Goal: Task Accomplishment & Management: Complete application form

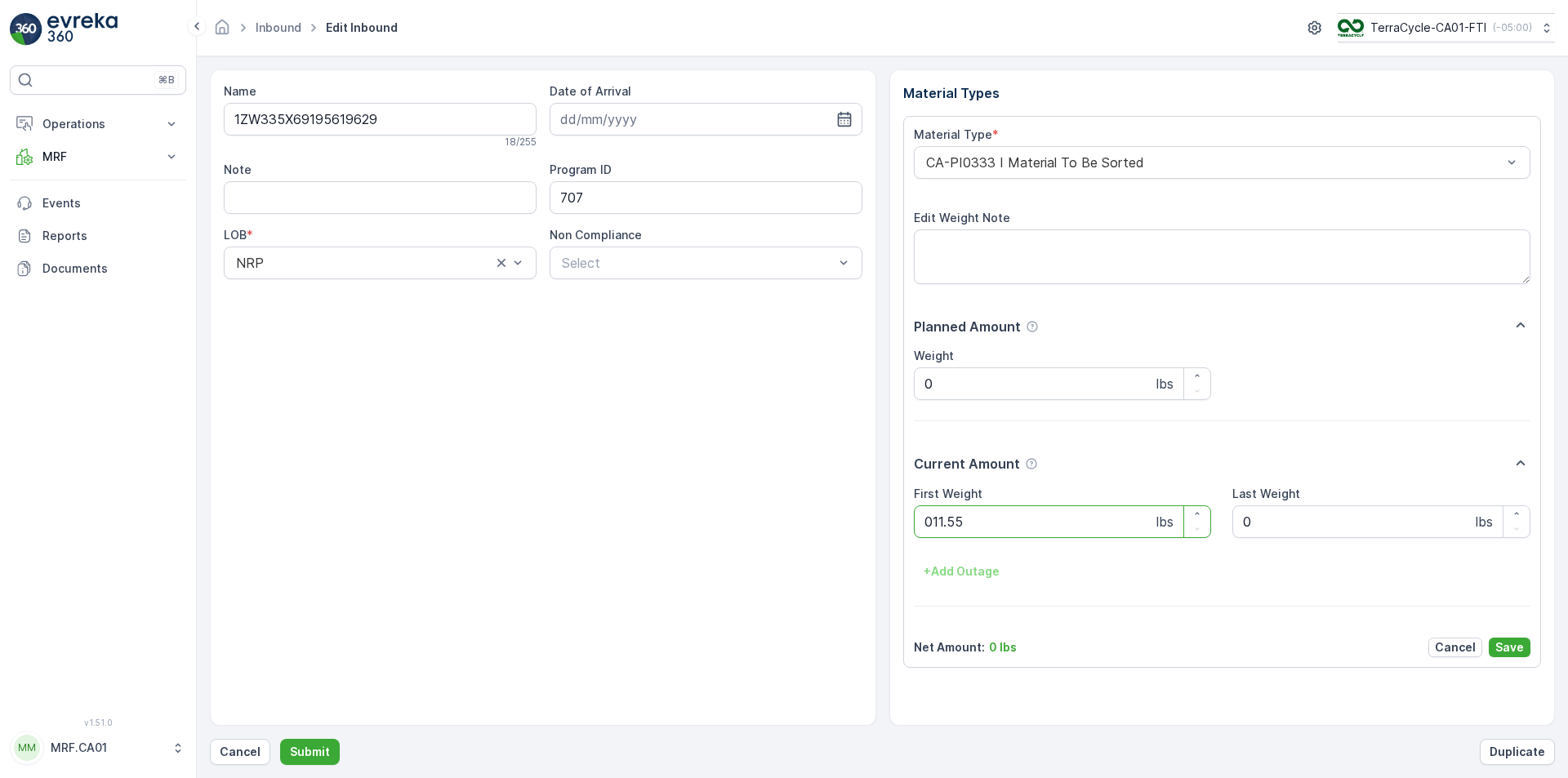
click at [281, 739] on button "Submit" at bounding box center [310, 753] width 60 height 26
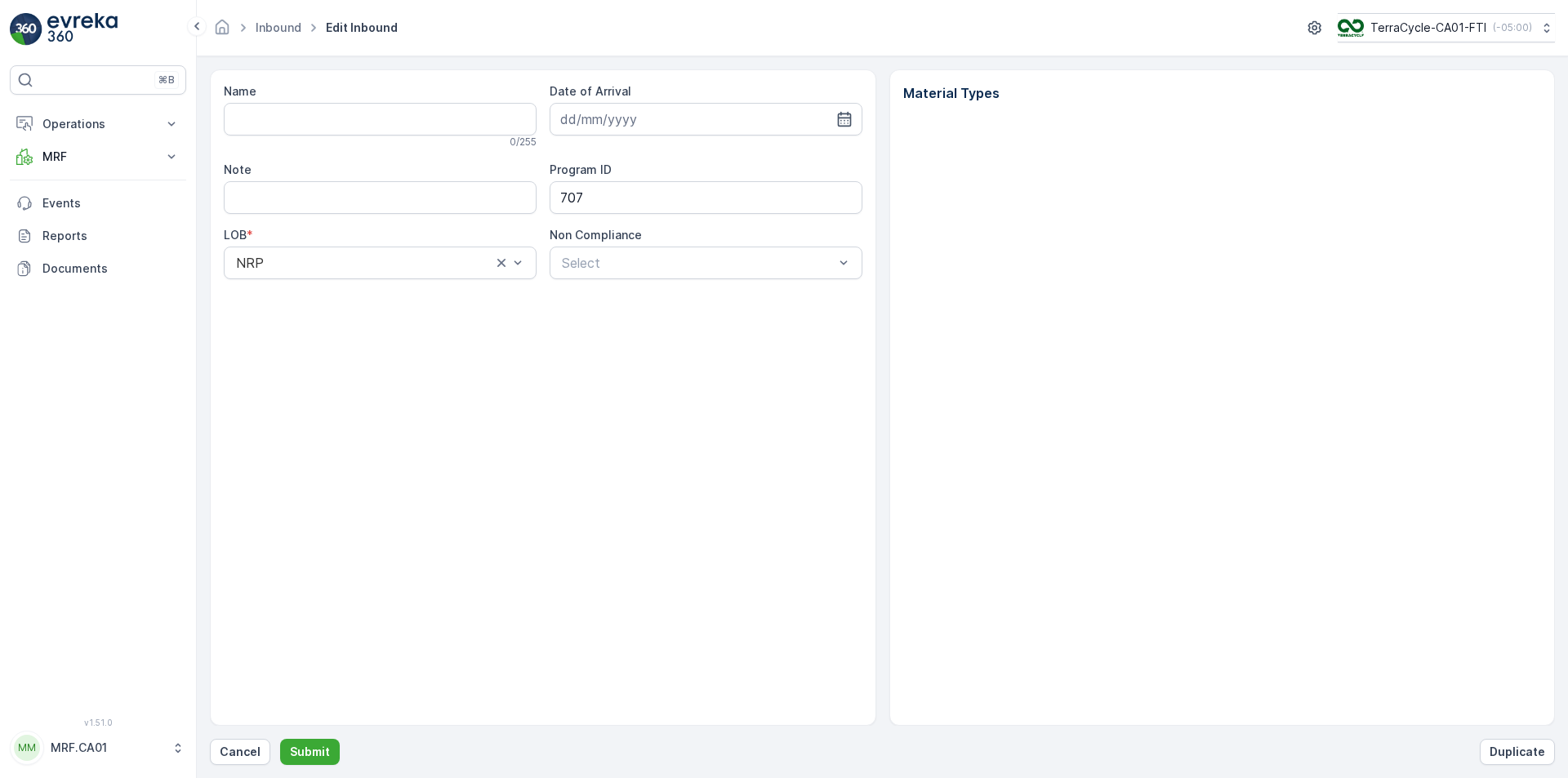
type input "1ZW335X69190540598"
type input "[DATE]"
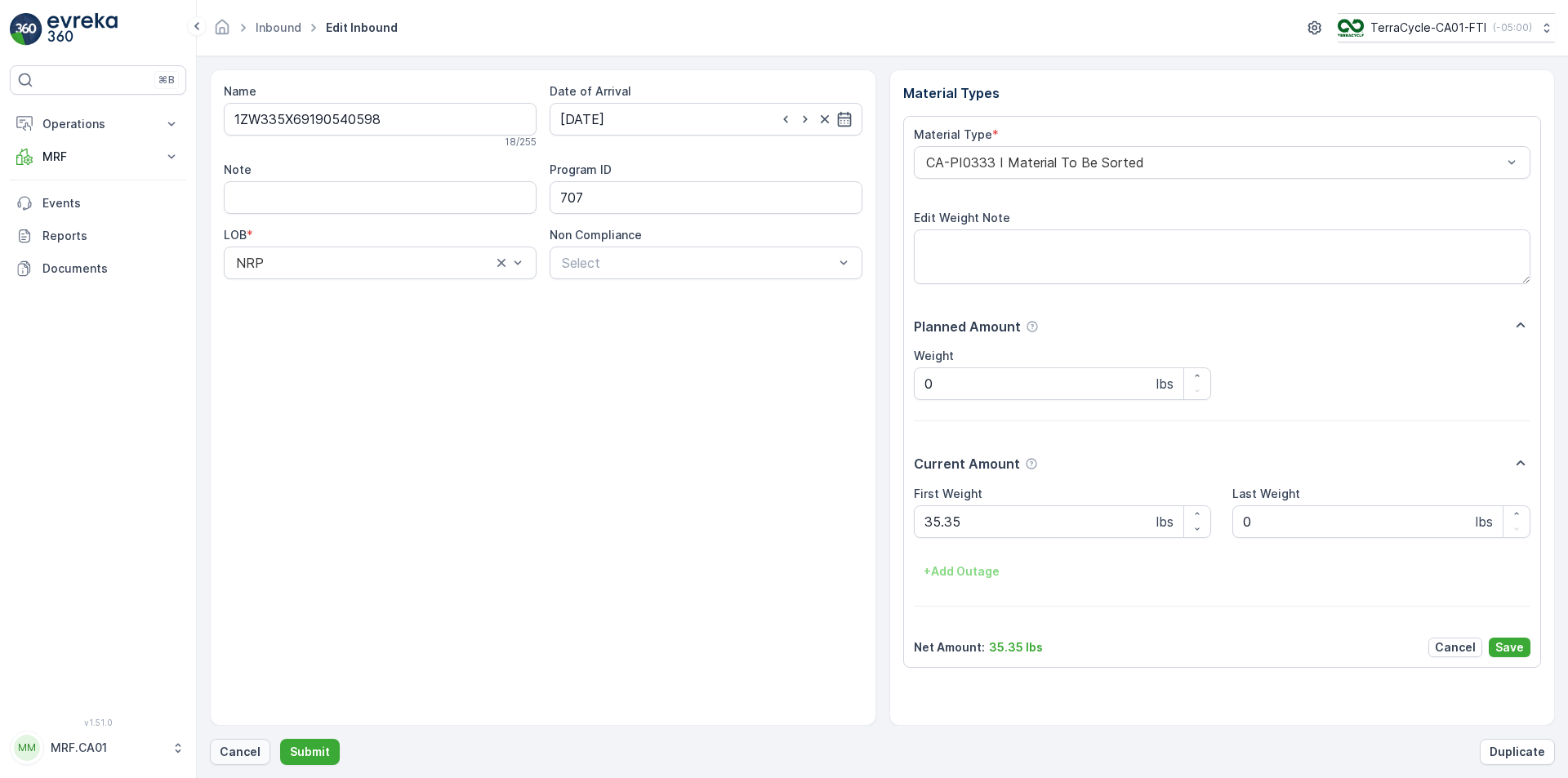
click at [247, 756] on p "Cancel" at bounding box center [240, 752] width 40 height 17
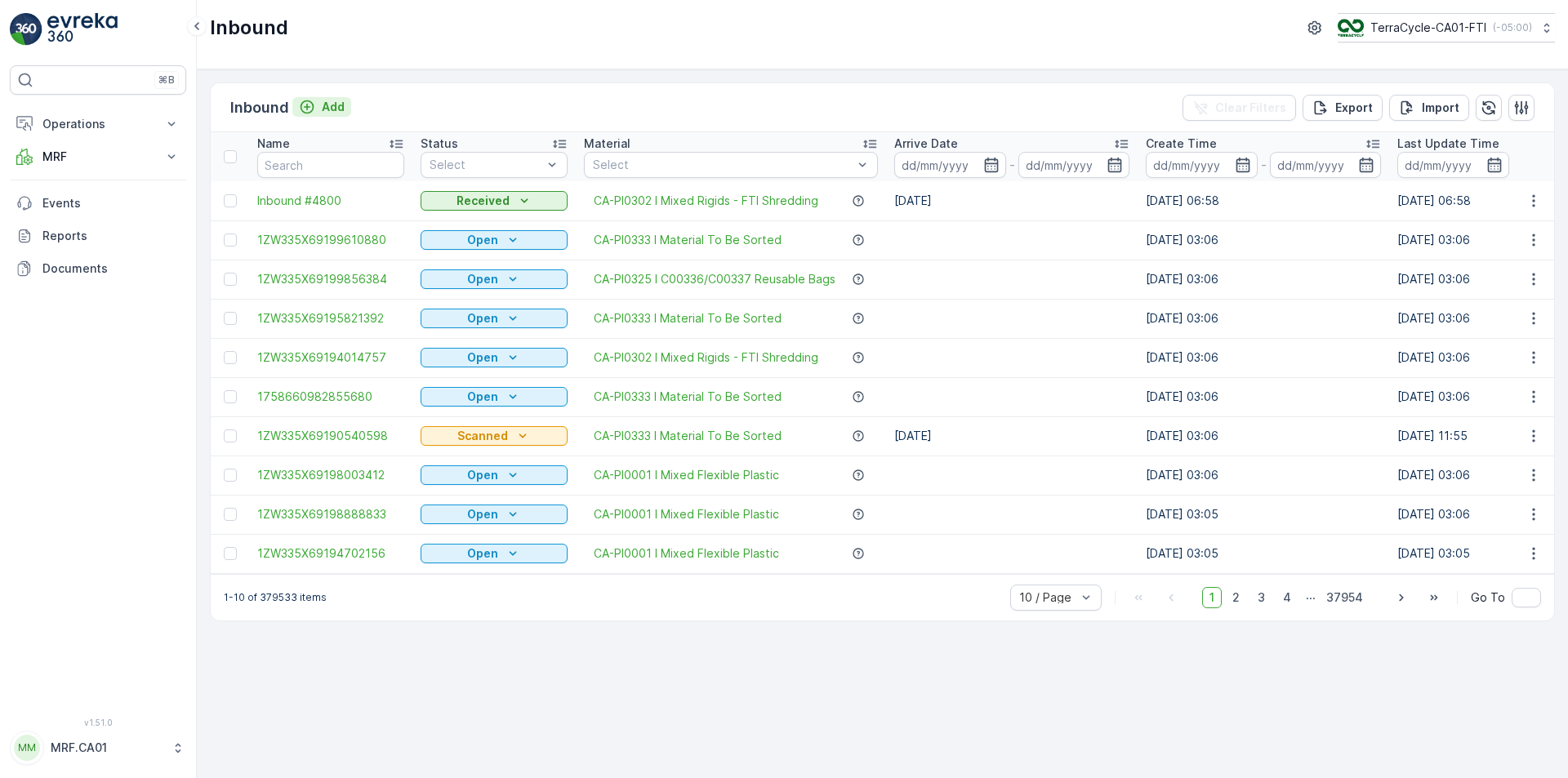
click at [332, 106] on p "Add" at bounding box center [333, 106] width 23 height 17
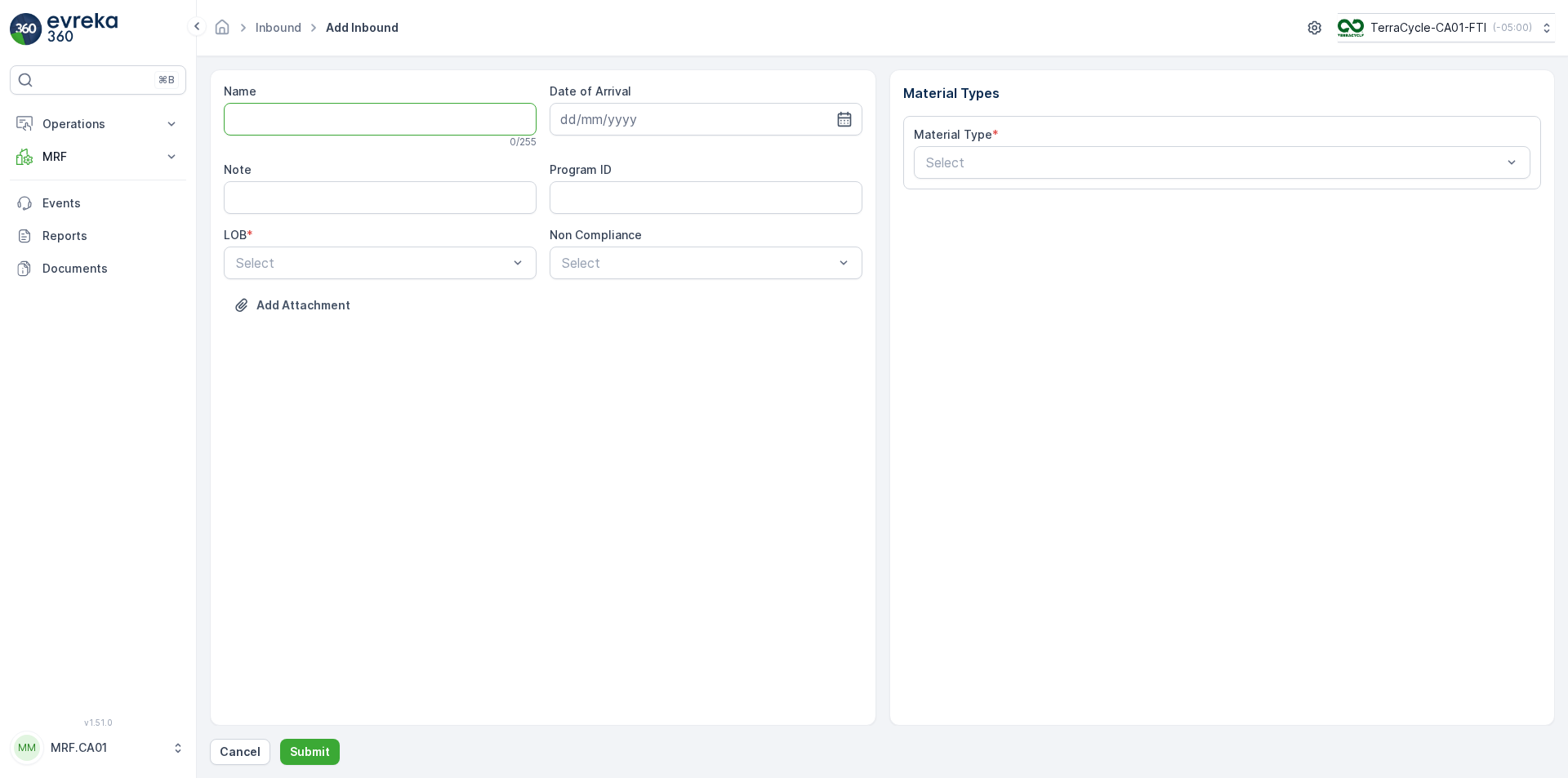
click at [315, 120] on input "Name" at bounding box center [381, 119] width 313 height 33
click at [281, 739] on button "Submit" at bounding box center [310, 753] width 60 height 26
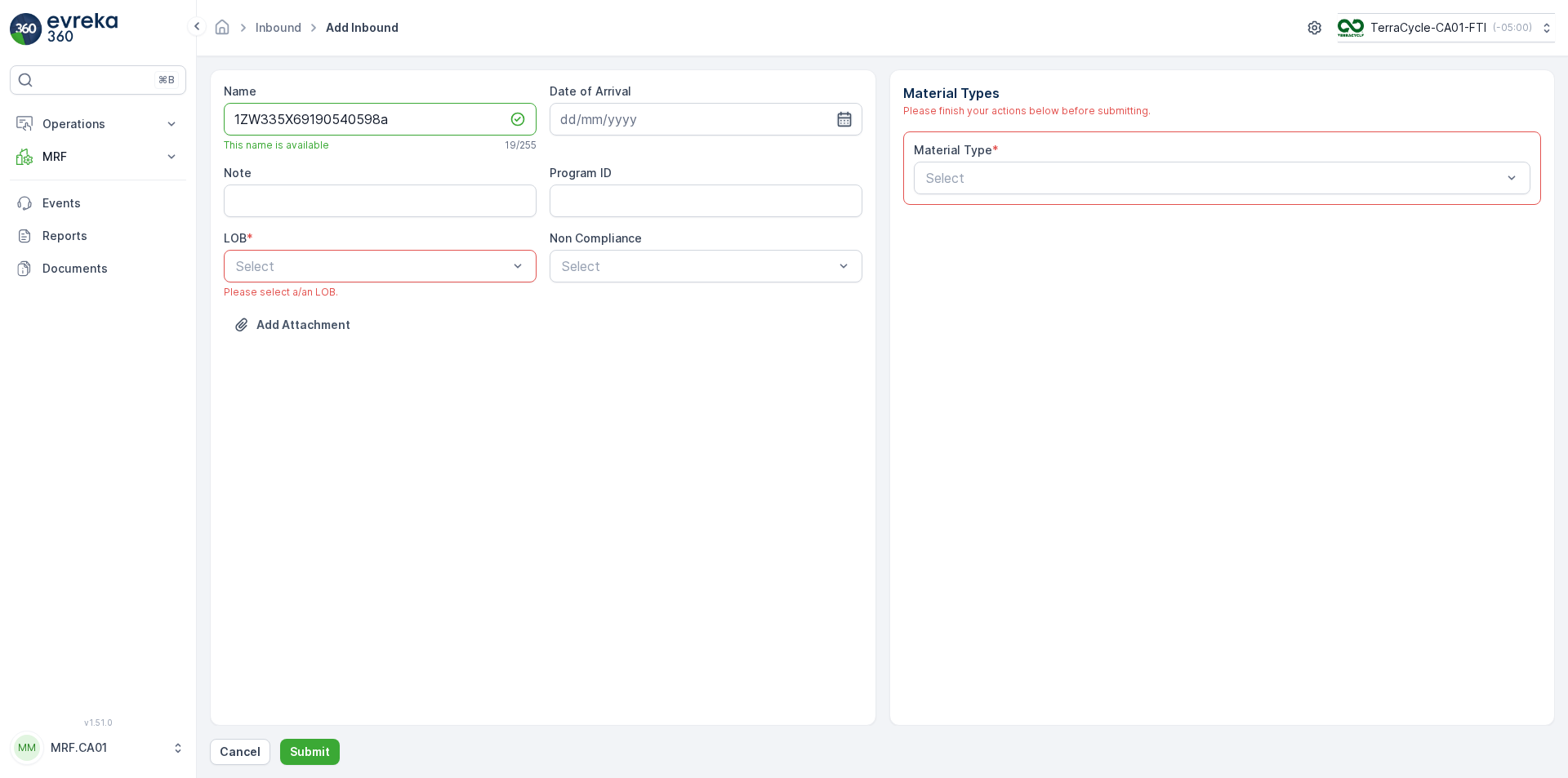
type input "1ZW335X69190540598a"
click at [844, 126] on icon "button" at bounding box center [844, 119] width 14 height 15
click at [667, 324] on div "24" at bounding box center [666, 321] width 26 height 26
type input "[DATE]"
click at [396, 305] on div "NRP" at bounding box center [380, 306] width 293 height 15
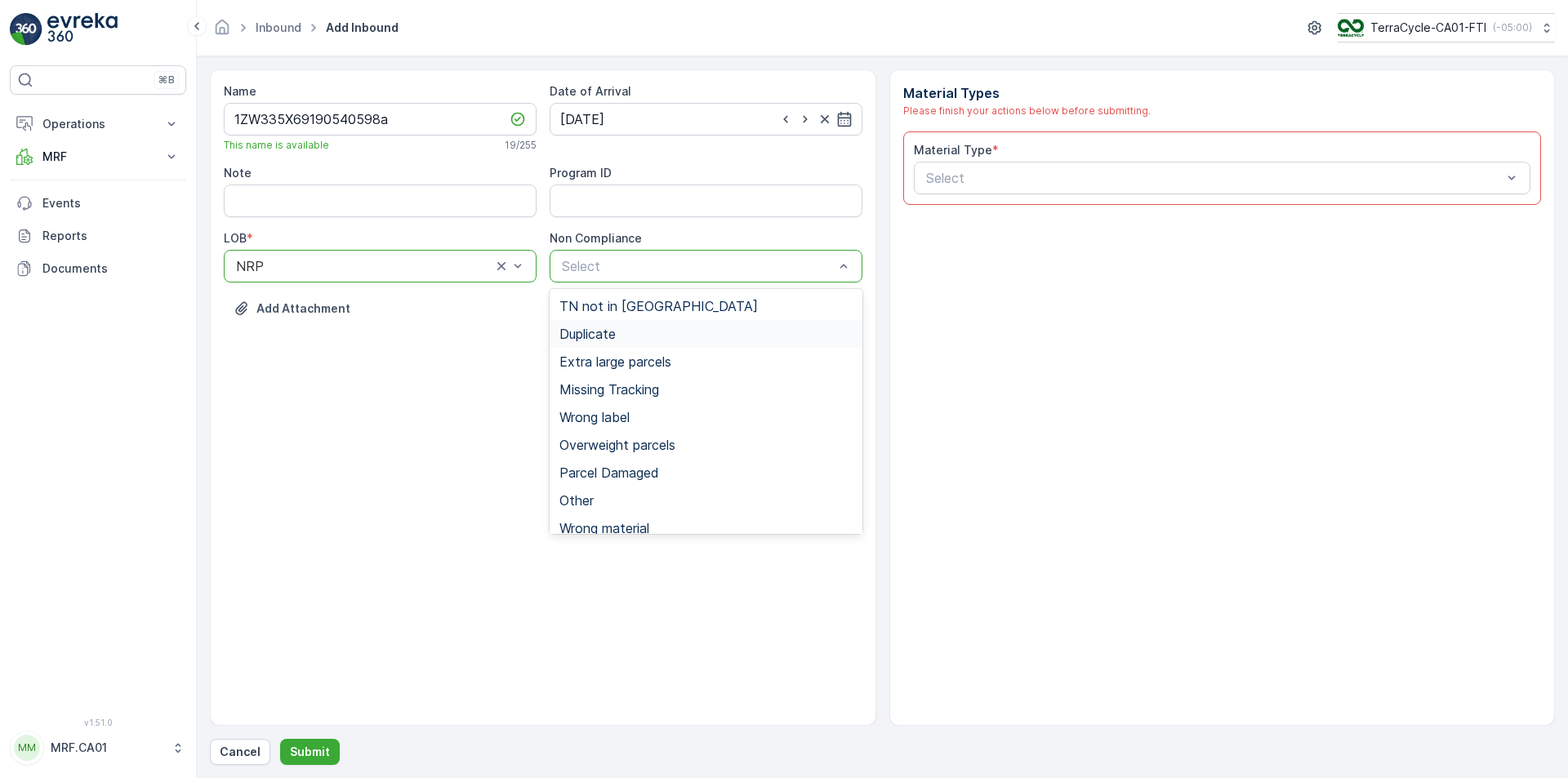
click at [635, 331] on div "Duplicate" at bounding box center [705, 334] width 293 height 15
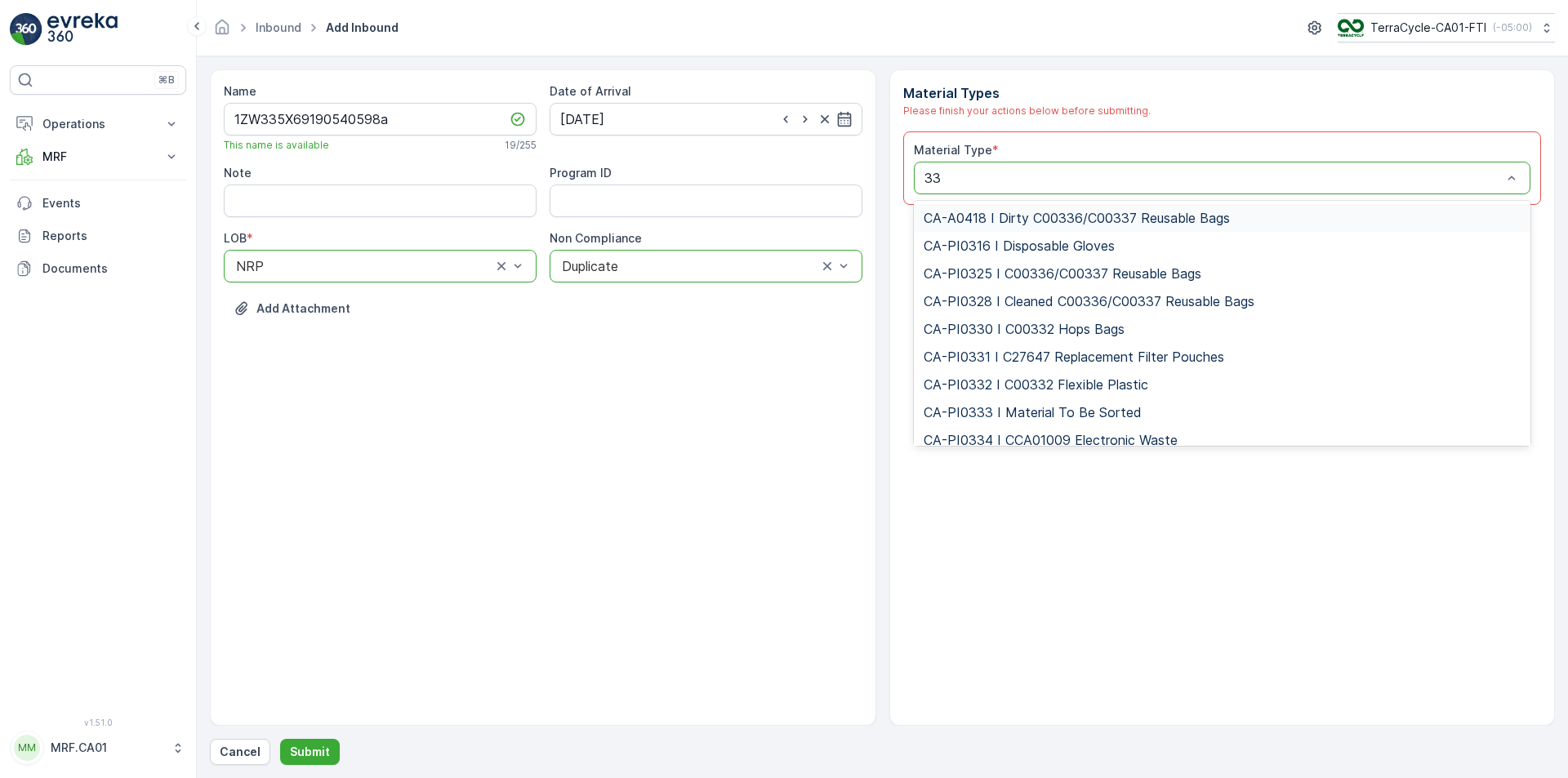
type input "333"
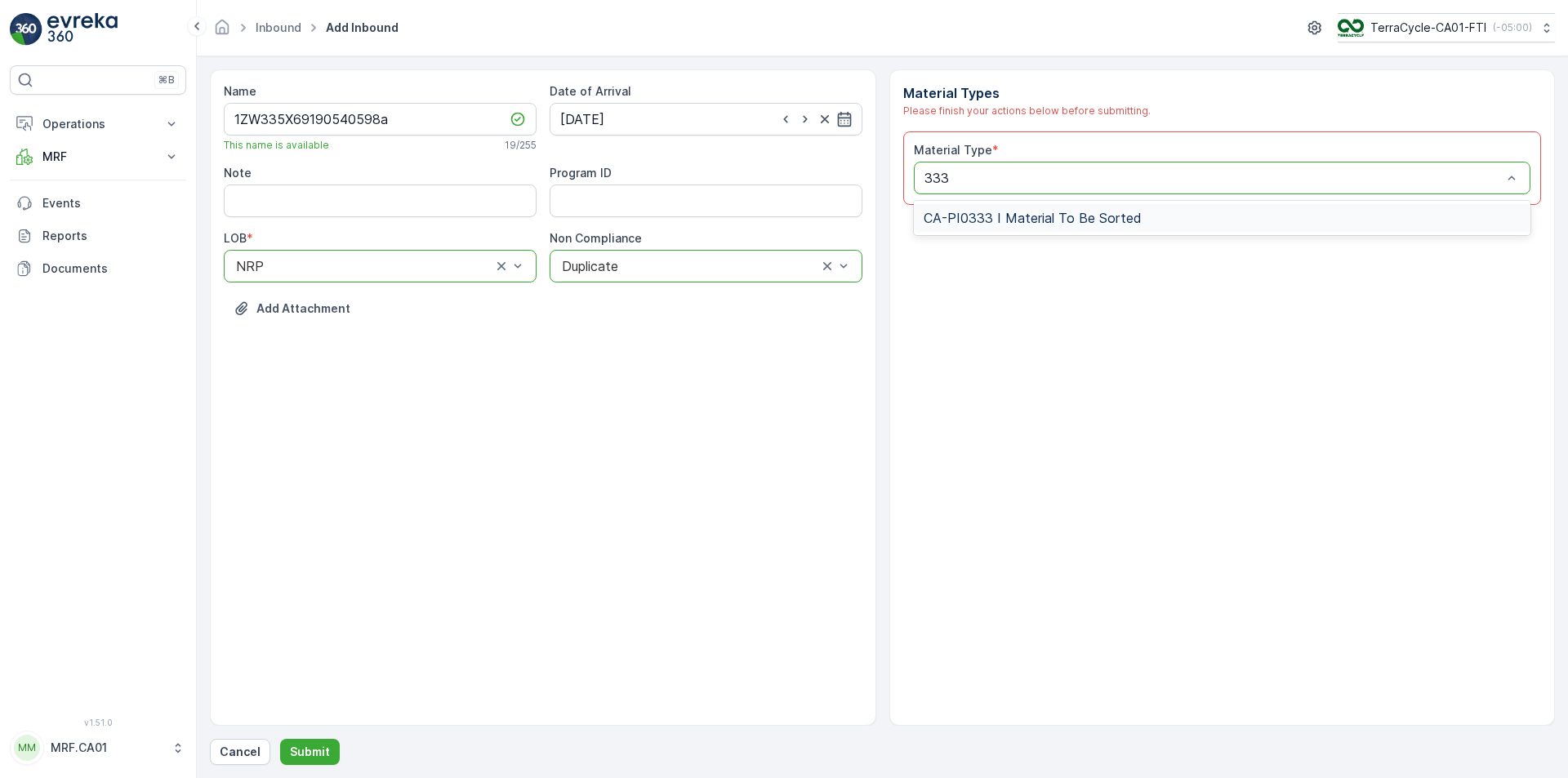
click at [1061, 203] on div "CA-PI0333 I Material To Be Sorted" at bounding box center [1222, 217] width 617 height 34
click at [1083, 225] on span "CA-PI0333 I Material To Be Sorted" at bounding box center [1033, 218] width 218 height 15
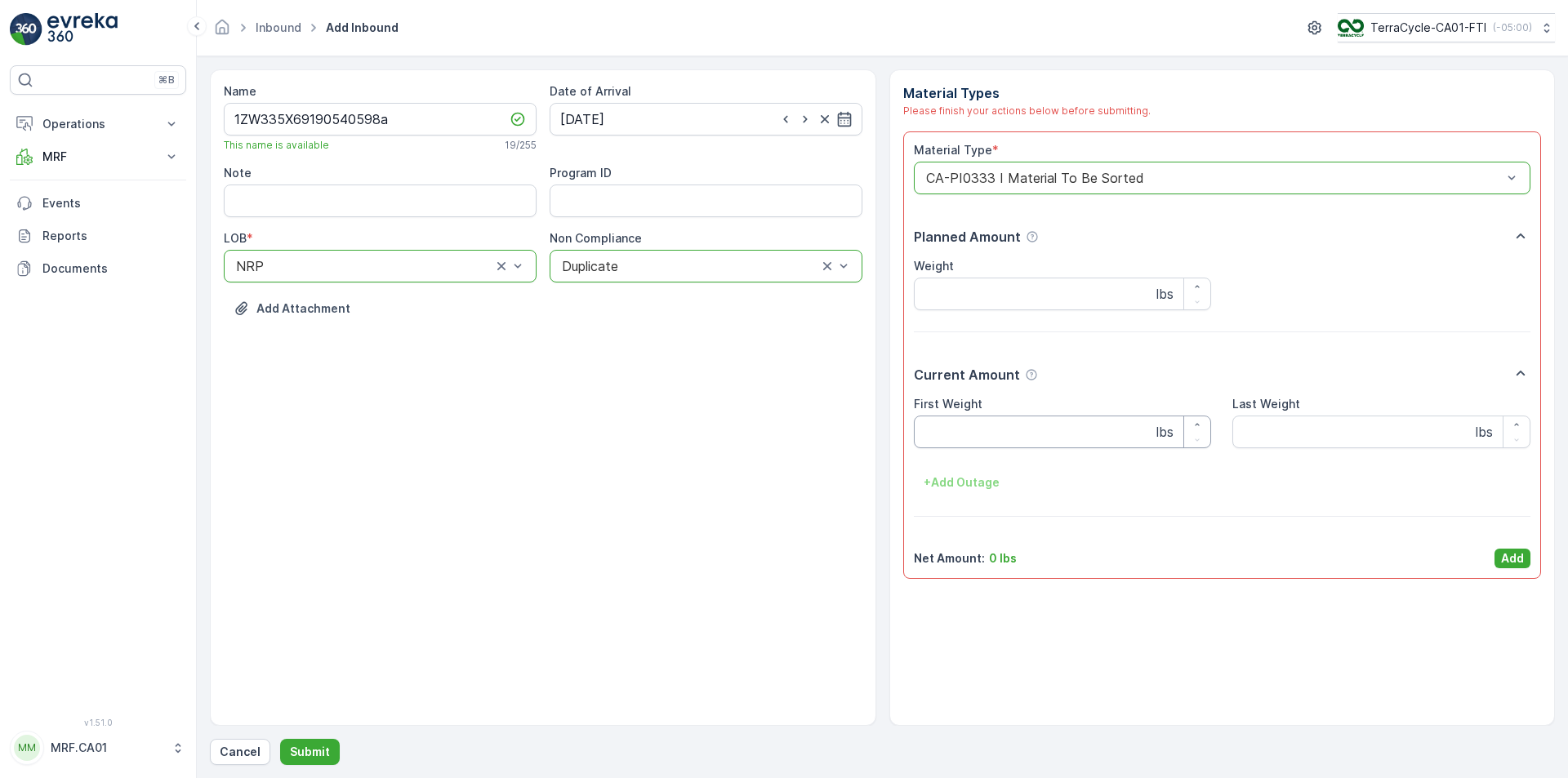
click at [1027, 423] on Weight "First Weight" at bounding box center [1062, 432] width 298 height 33
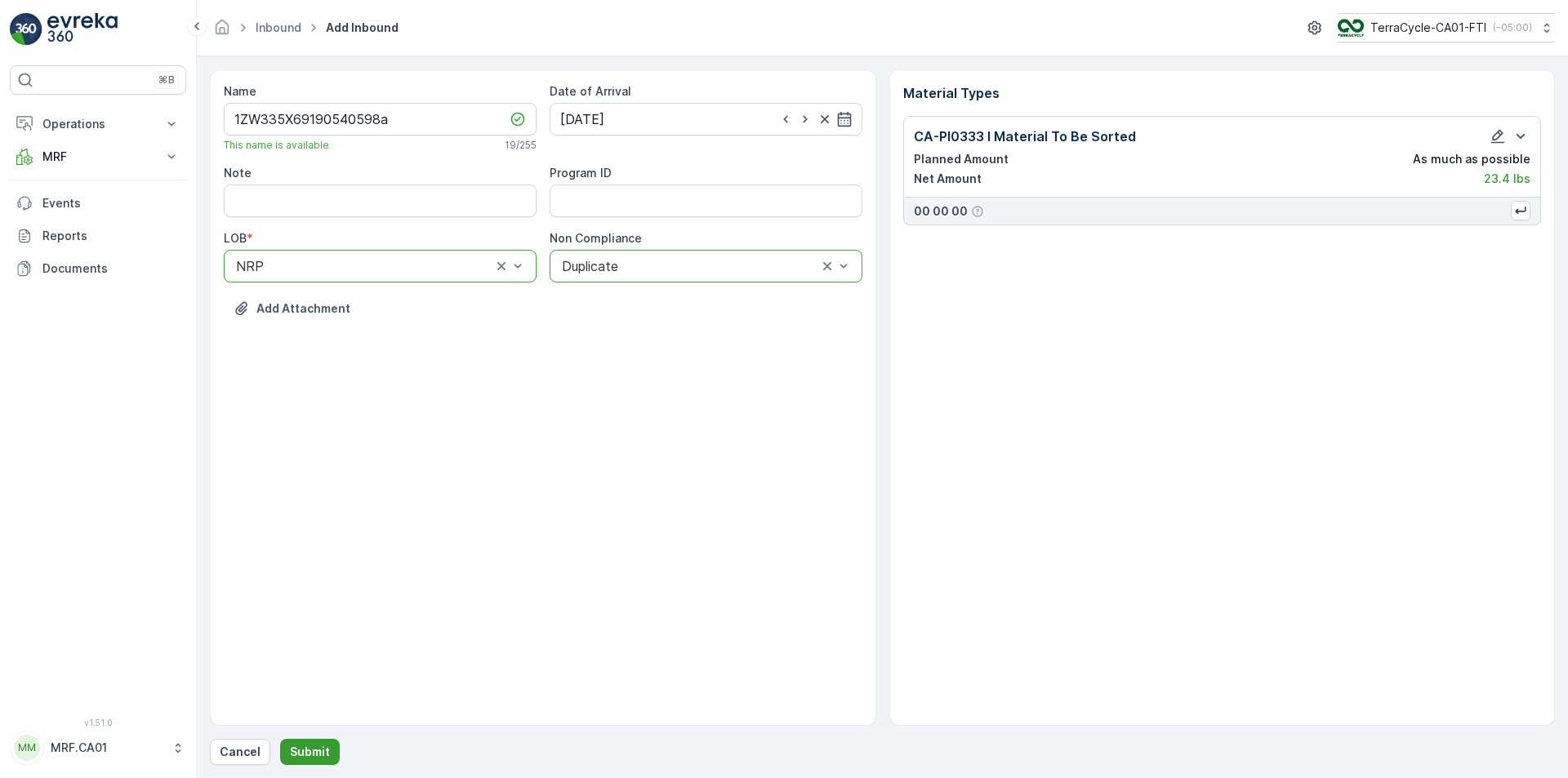
click at [321, 756] on p "Submit" at bounding box center [310, 752] width 40 height 17
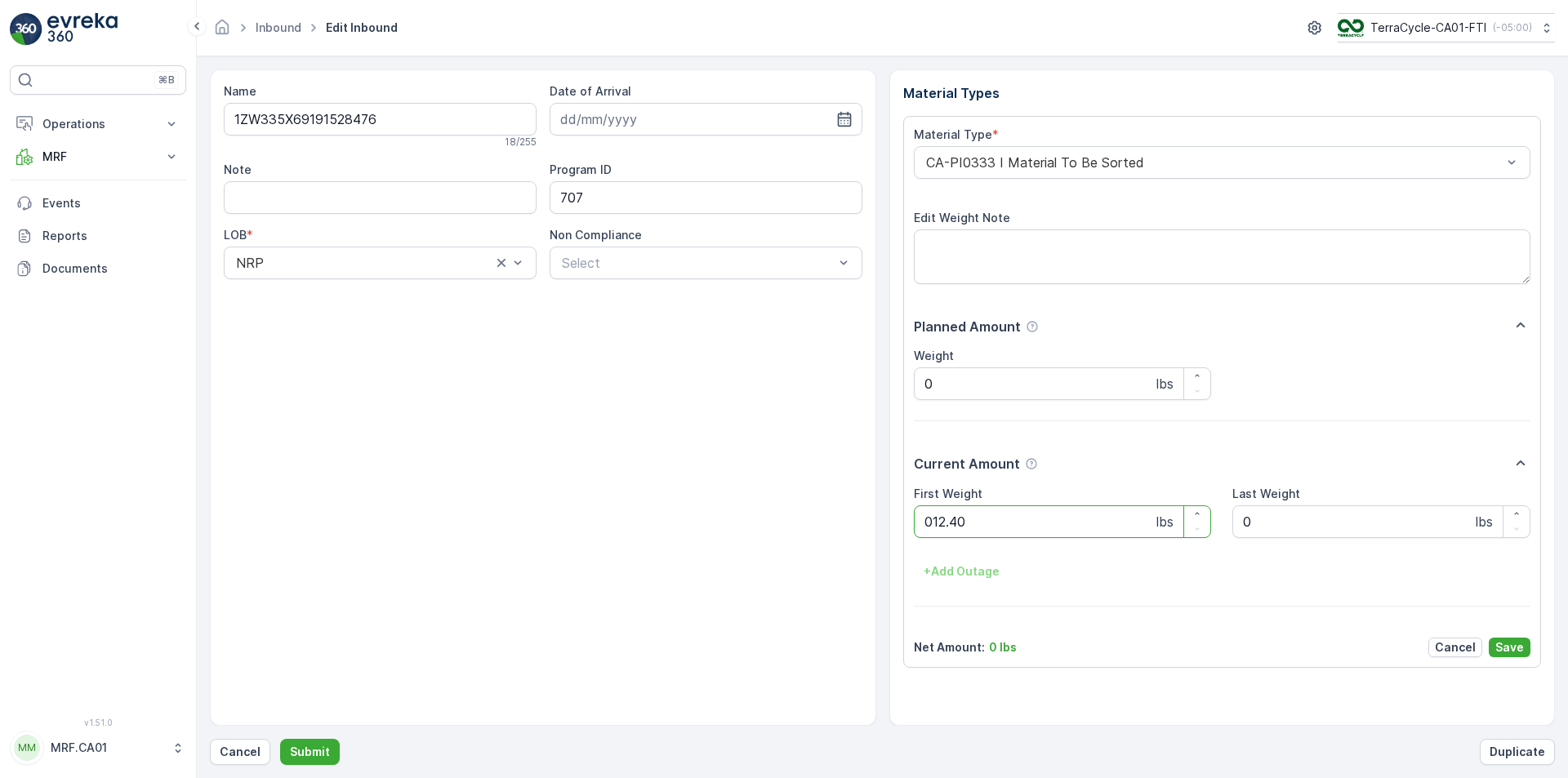
click at [281, 739] on button "Submit" at bounding box center [310, 753] width 60 height 26
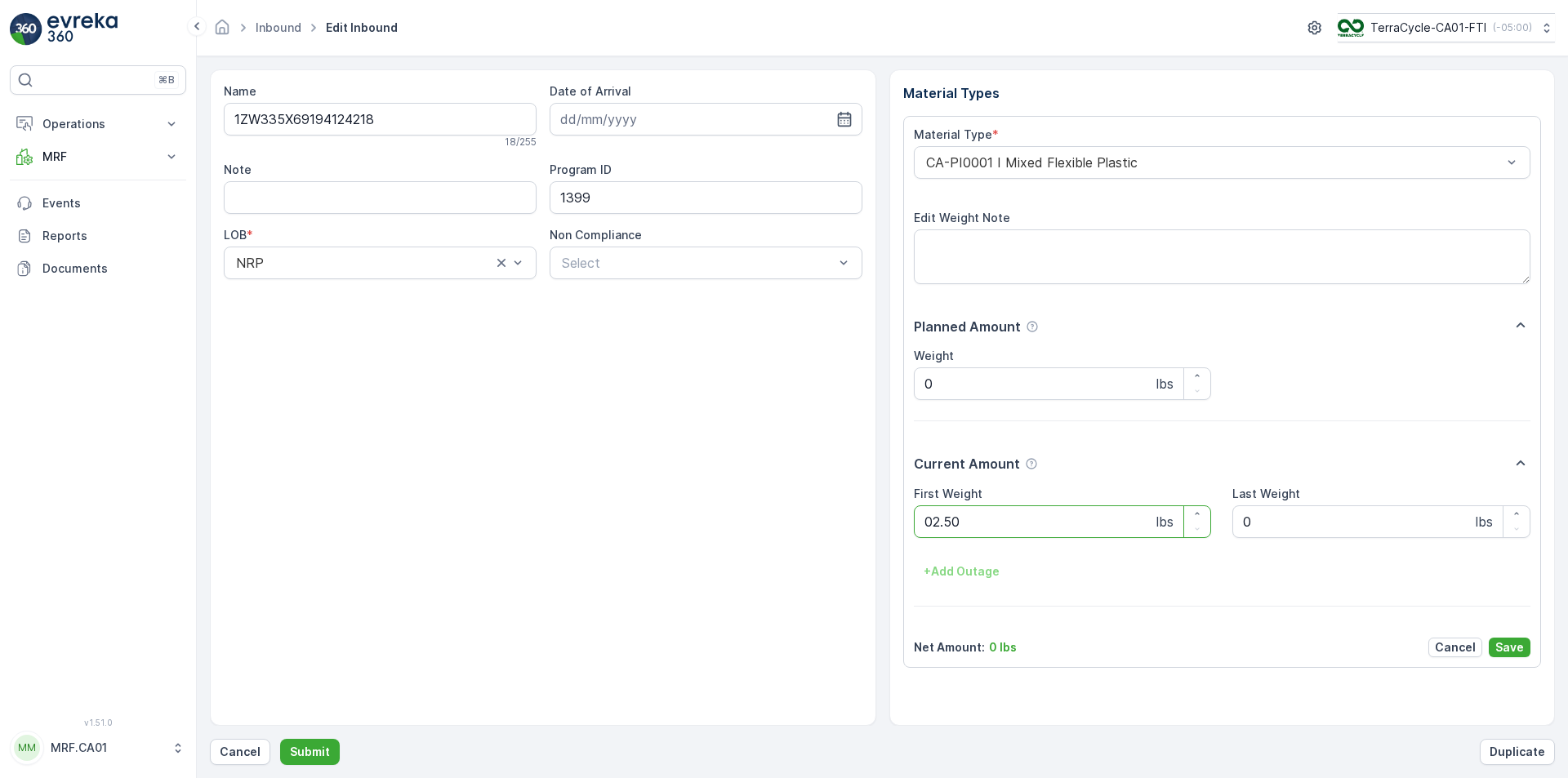
click at [281, 739] on button "Submit" at bounding box center [310, 753] width 60 height 26
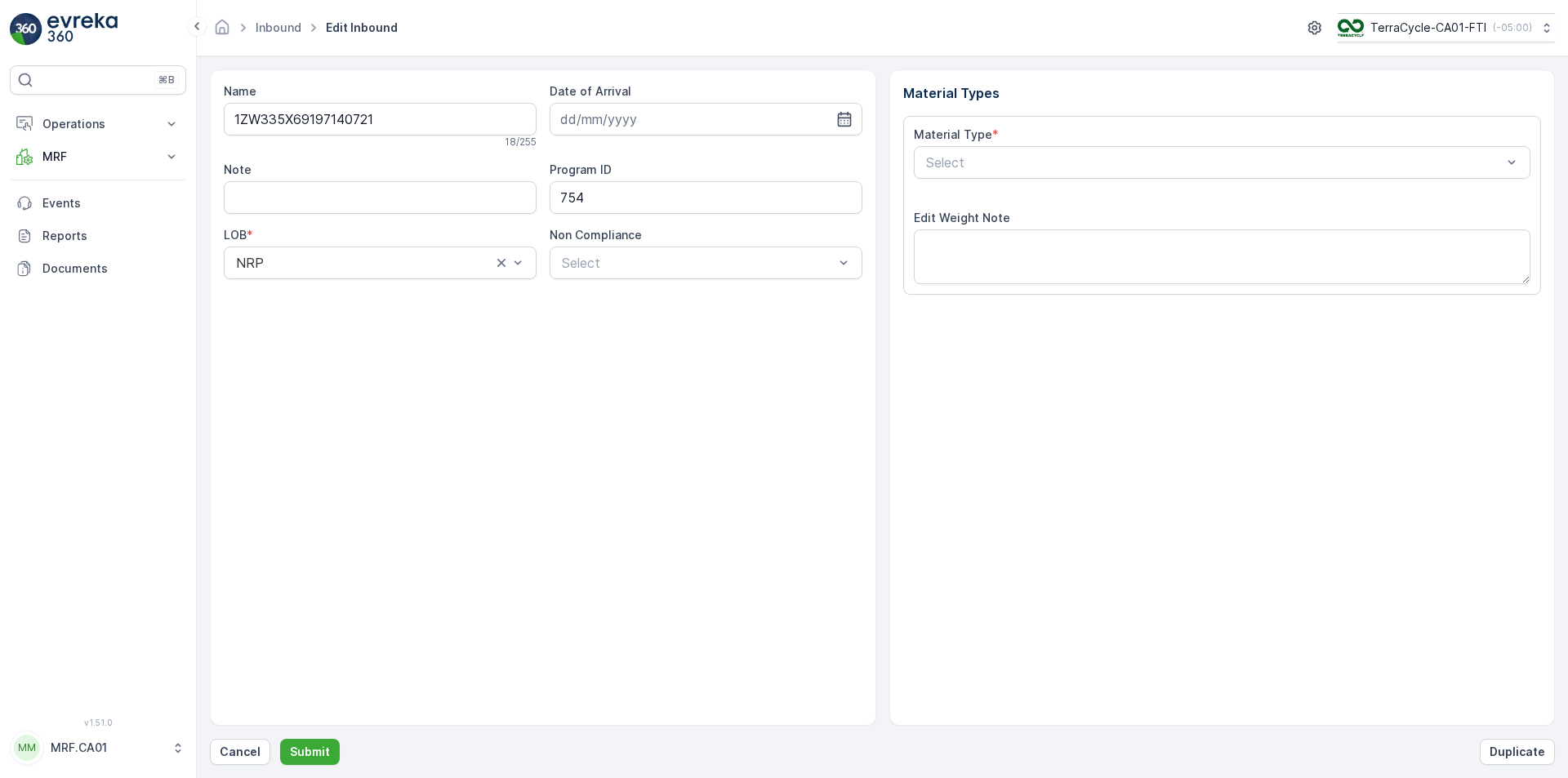
type input "14.05.2024"
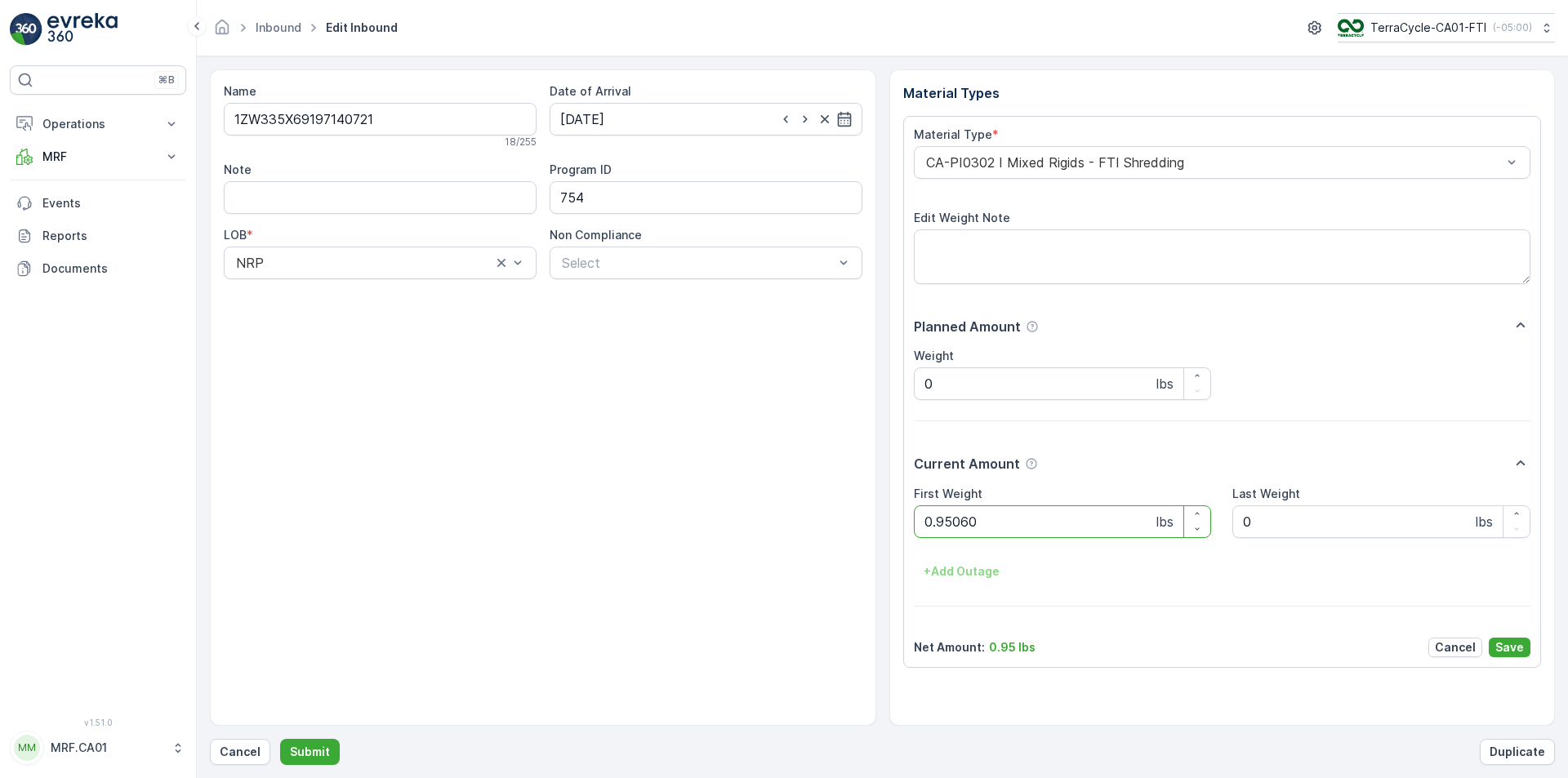
click at [281, 739] on button "Submit" at bounding box center [310, 753] width 60 height 26
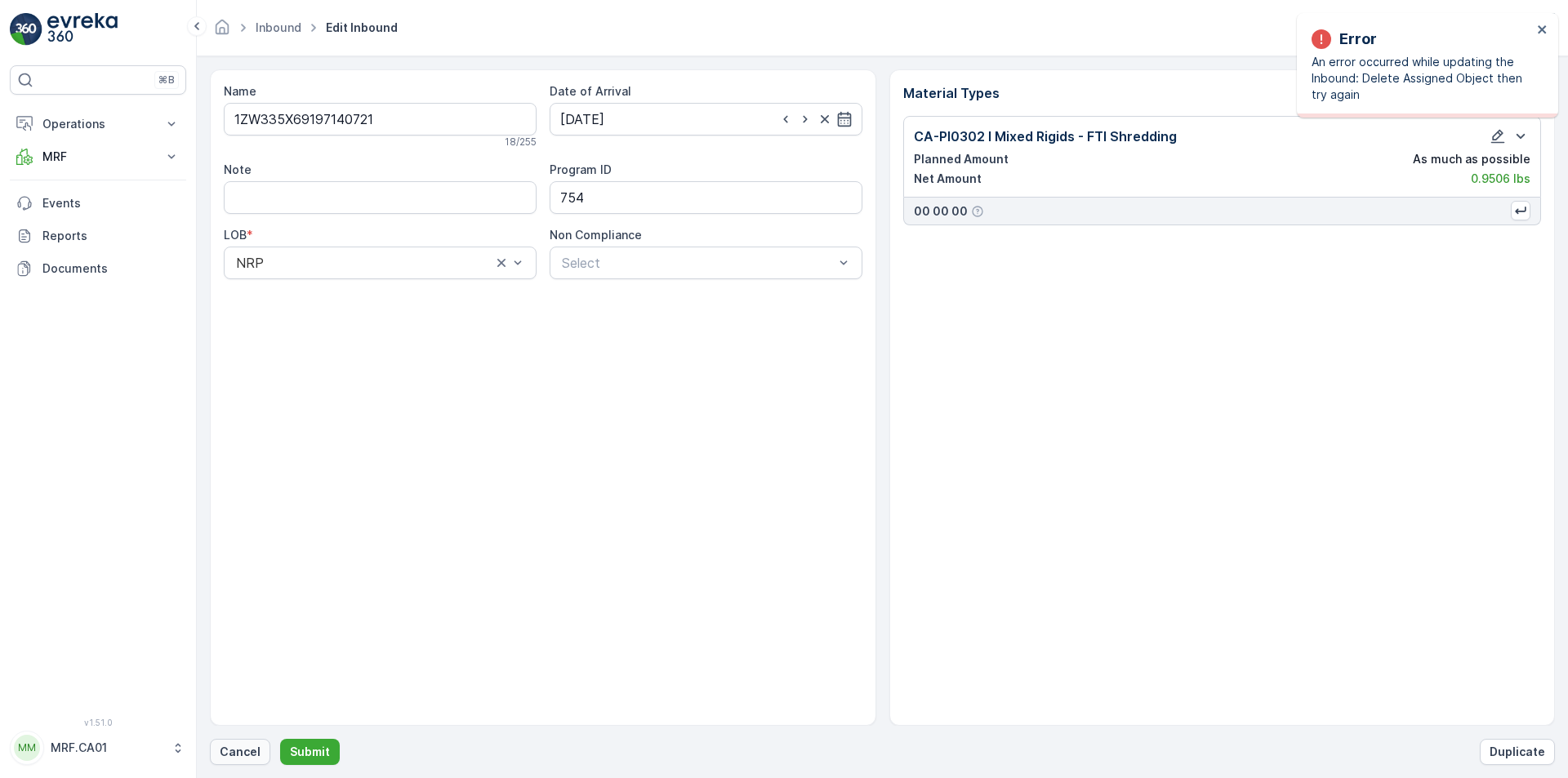
click at [242, 745] on p "Cancel" at bounding box center [240, 752] width 40 height 17
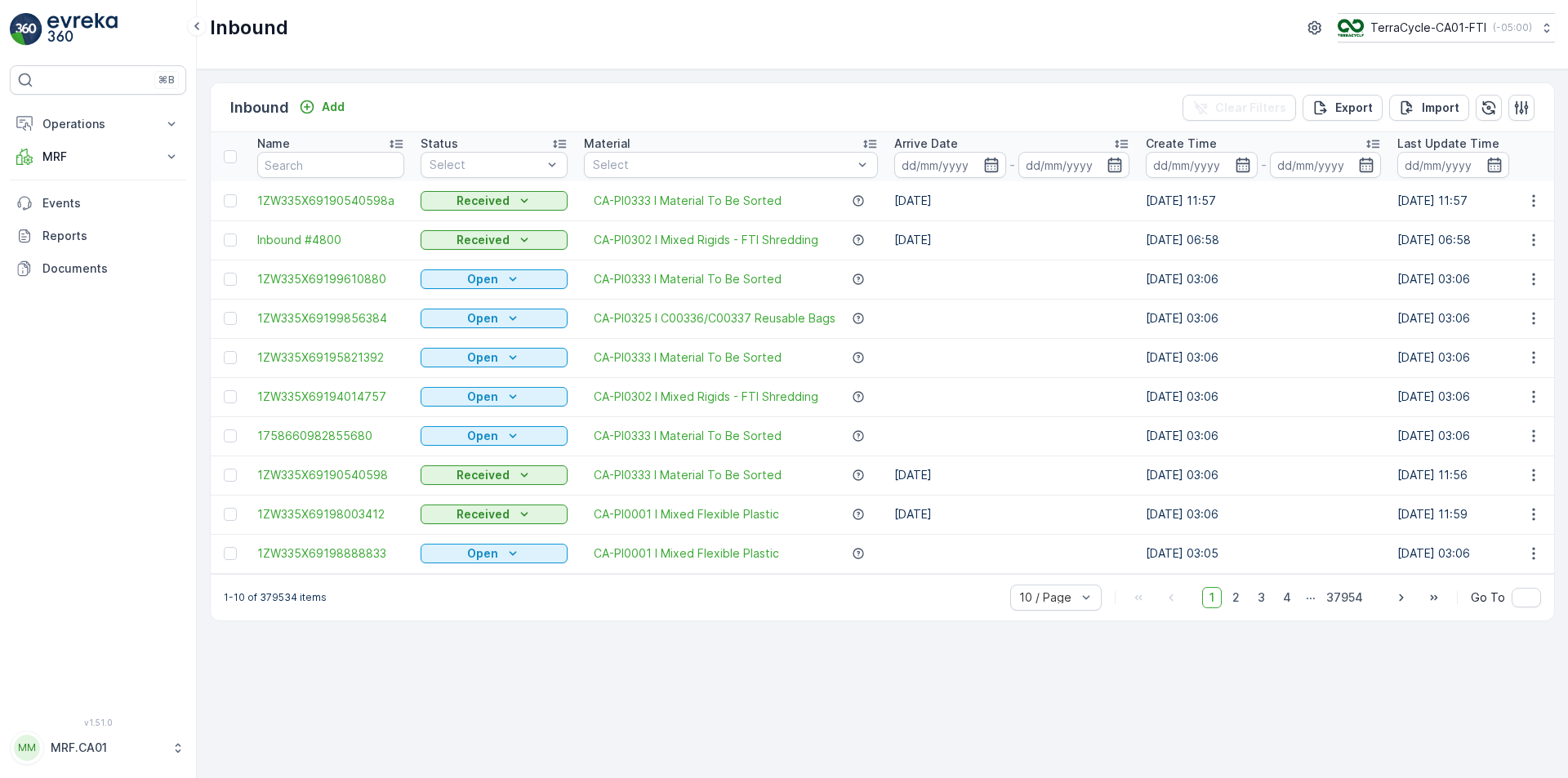
click at [342, 97] on div "Inbound Add" at bounding box center [290, 108] width 120 height 23
click at [341, 98] on p "Add" at bounding box center [333, 106] width 23 height 17
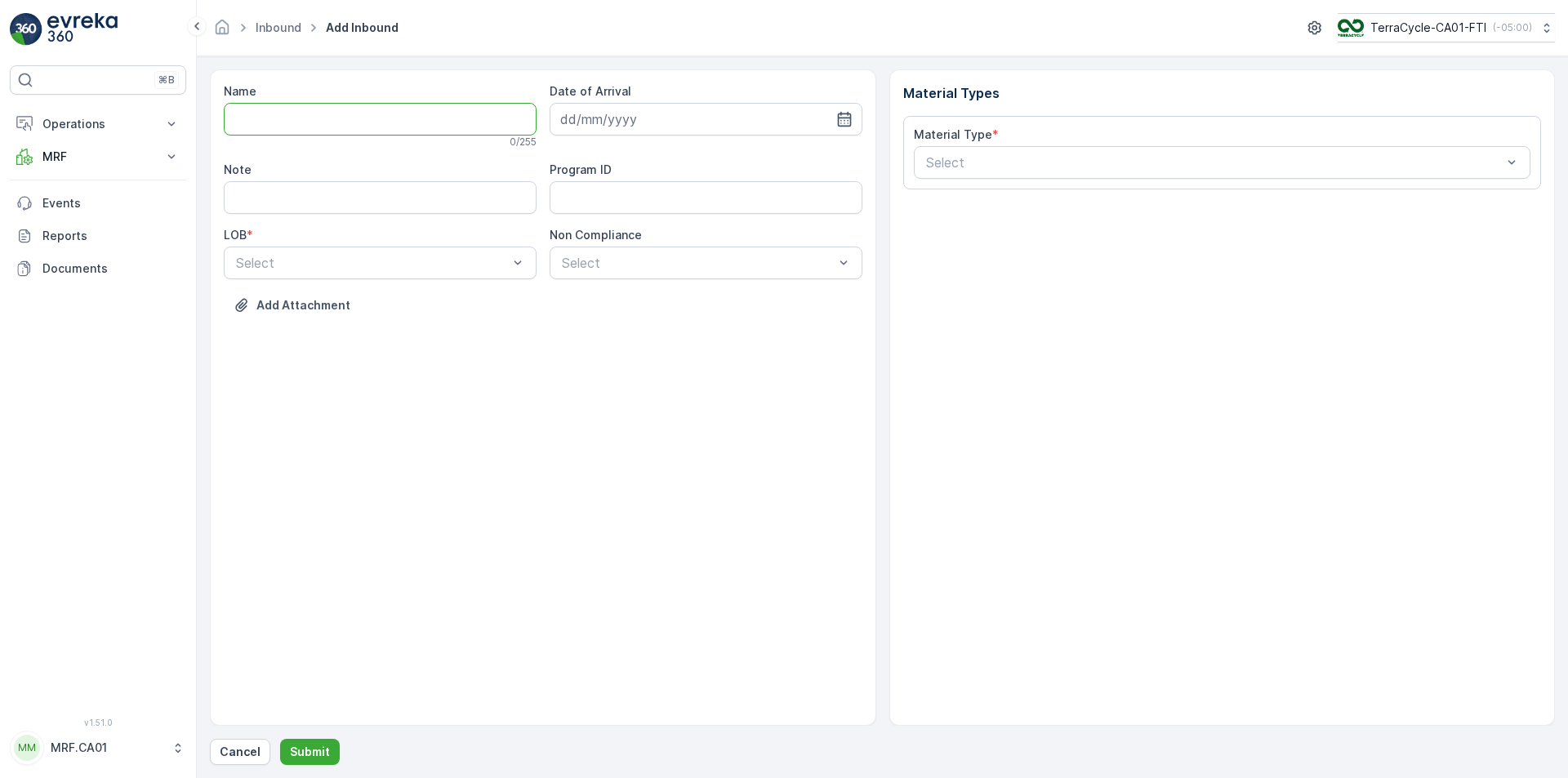
click at [286, 112] on input "Name" at bounding box center [381, 119] width 313 height 33
click at [281, 739] on button "Submit" at bounding box center [310, 753] width 60 height 26
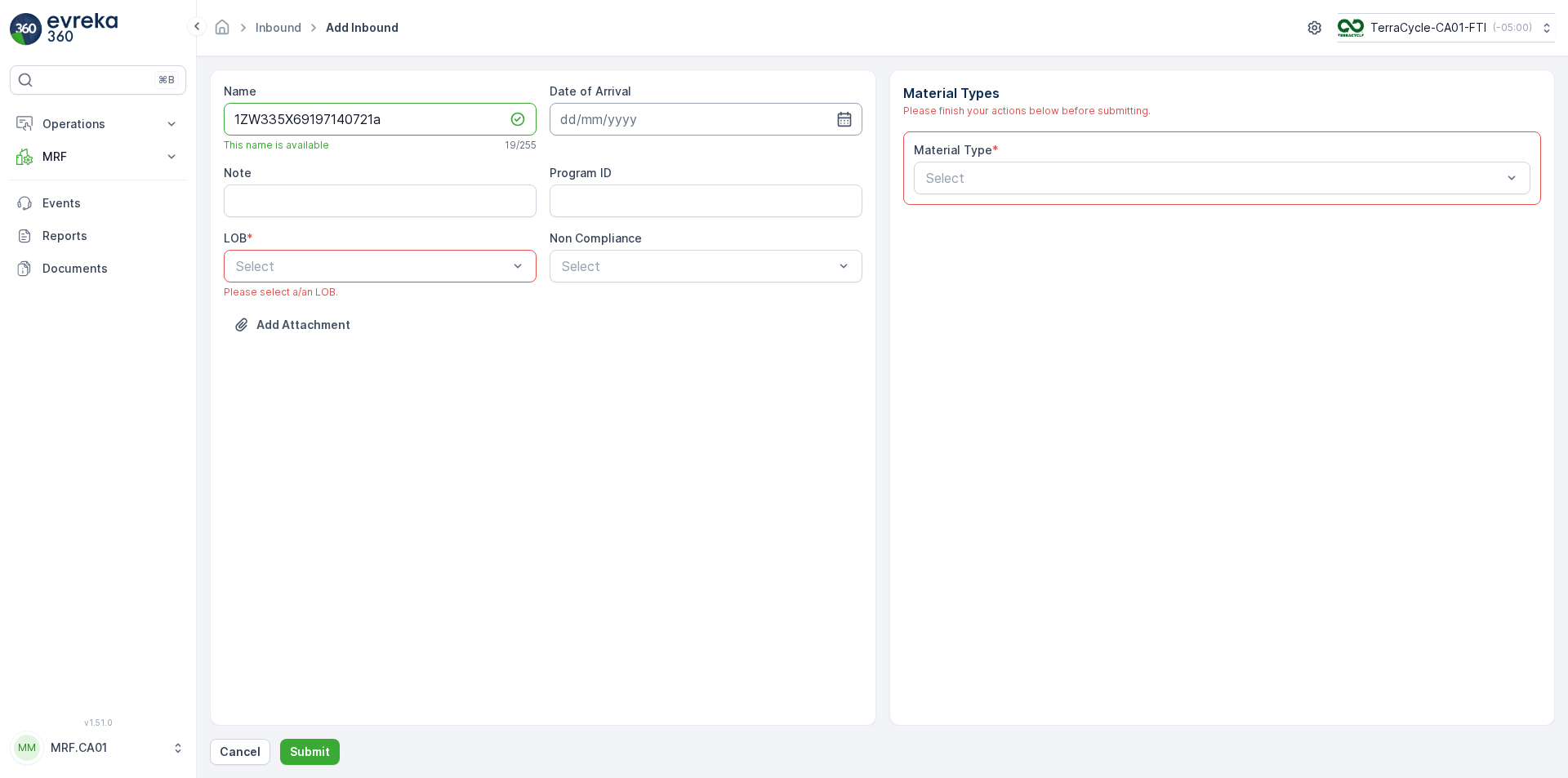
type input "1ZW335X69197140721a"
click at [841, 110] on input at bounding box center [706, 119] width 313 height 33
click at [667, 323] on div "24" at bounding box center [666, 321] width 26 height 26
type input "[DATE]"
click at [467, 301] on div "NRP" at bounding box center [380, 306] width 293 height 15
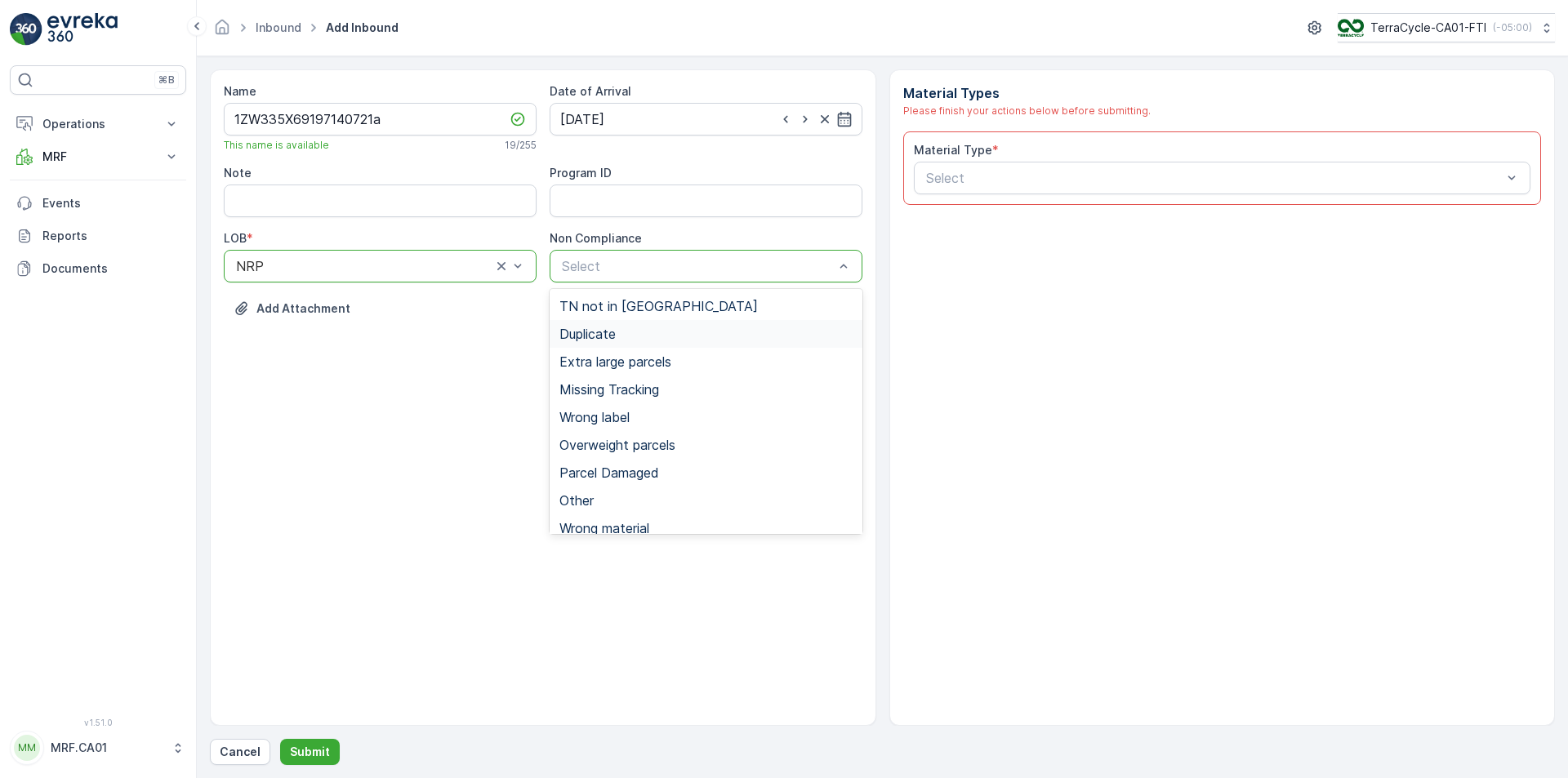
click at [623, 336] on div "Duplicate" at bounding box center [705, 334] width 293 height 15
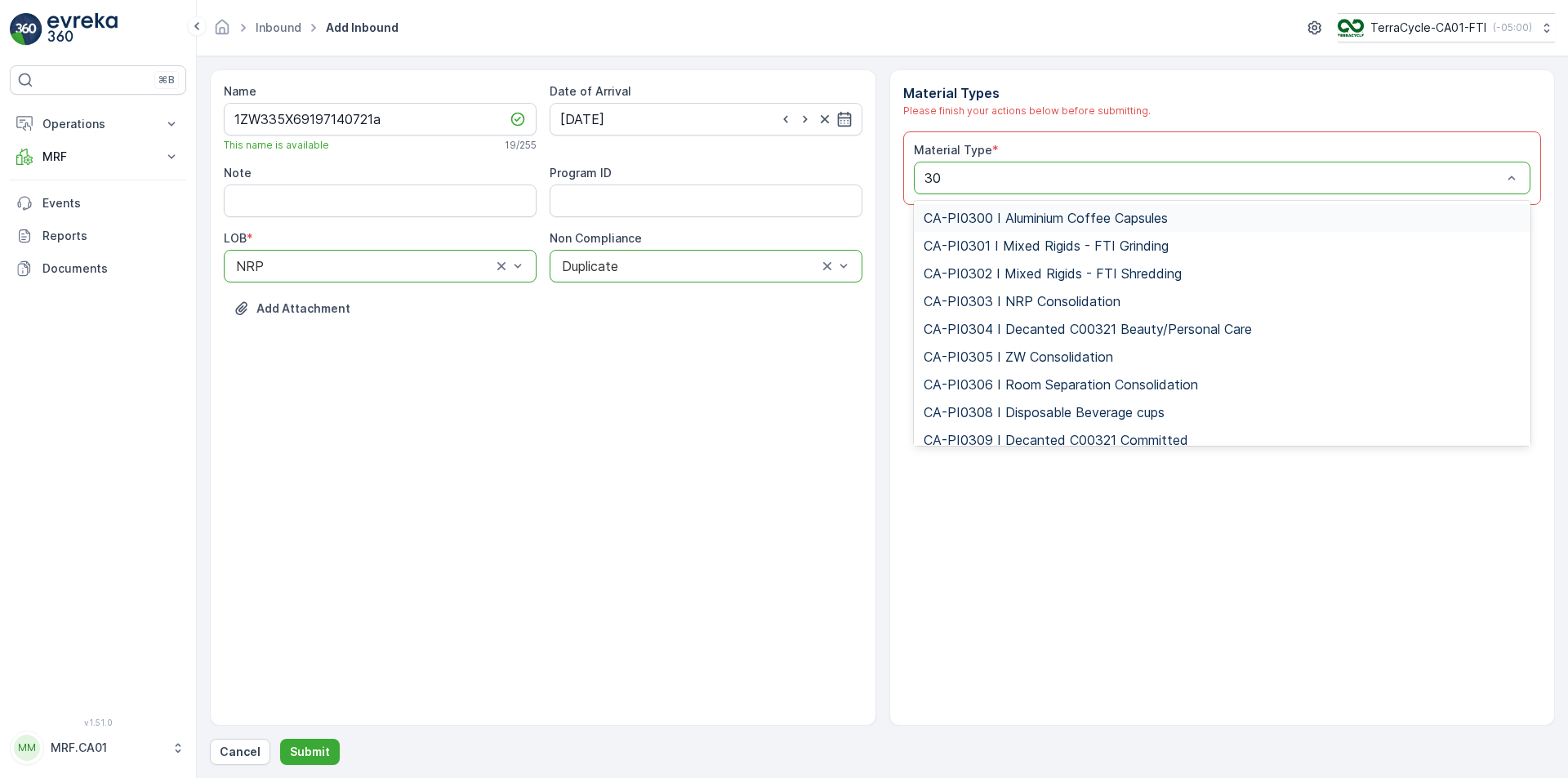
type input "302"
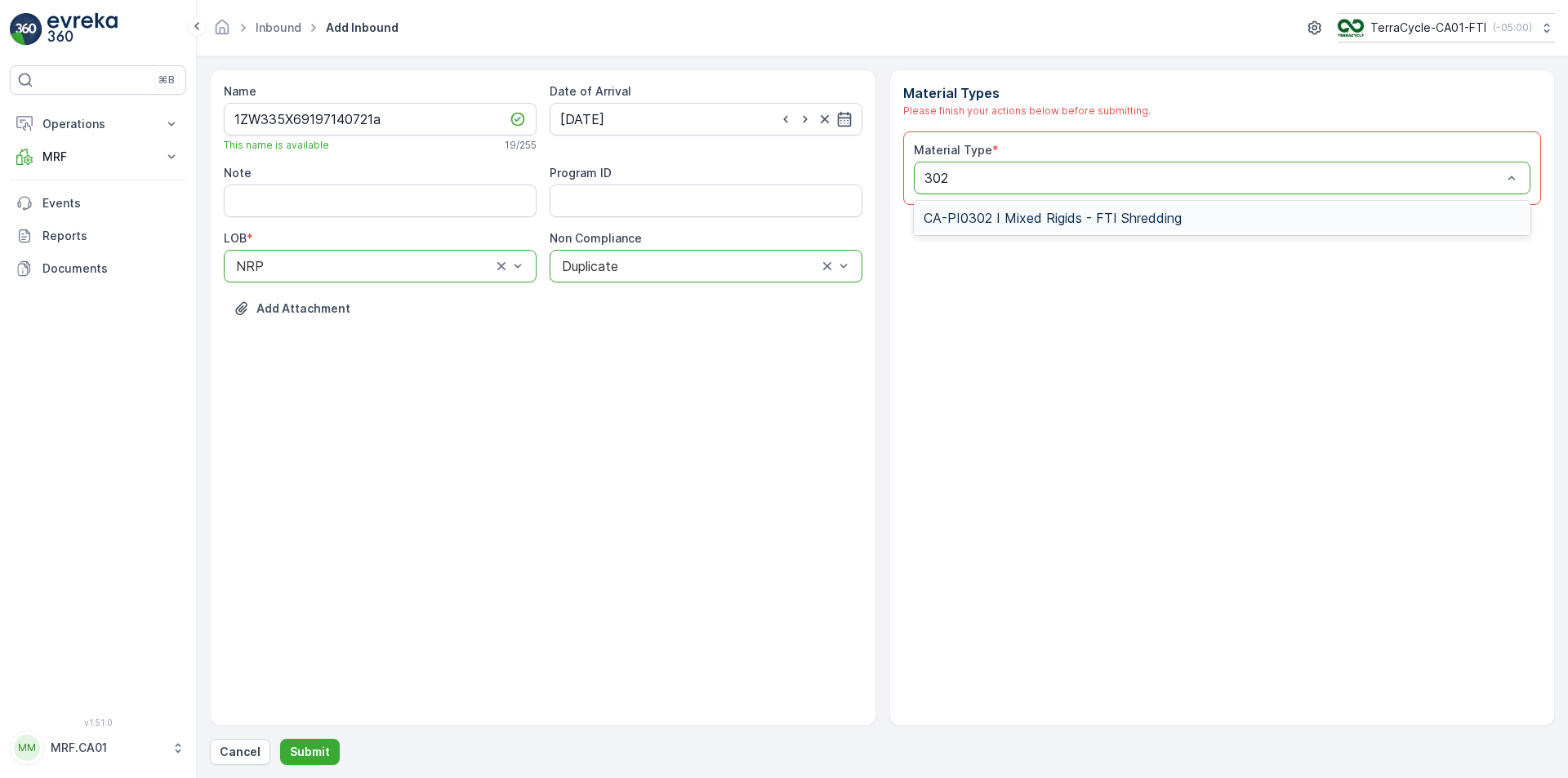
click at [1113, 219] on span "CA-PI0302 I Mixed Rigids - FTI Shredding" at bounding box center [1054, 218] width 259 height 15
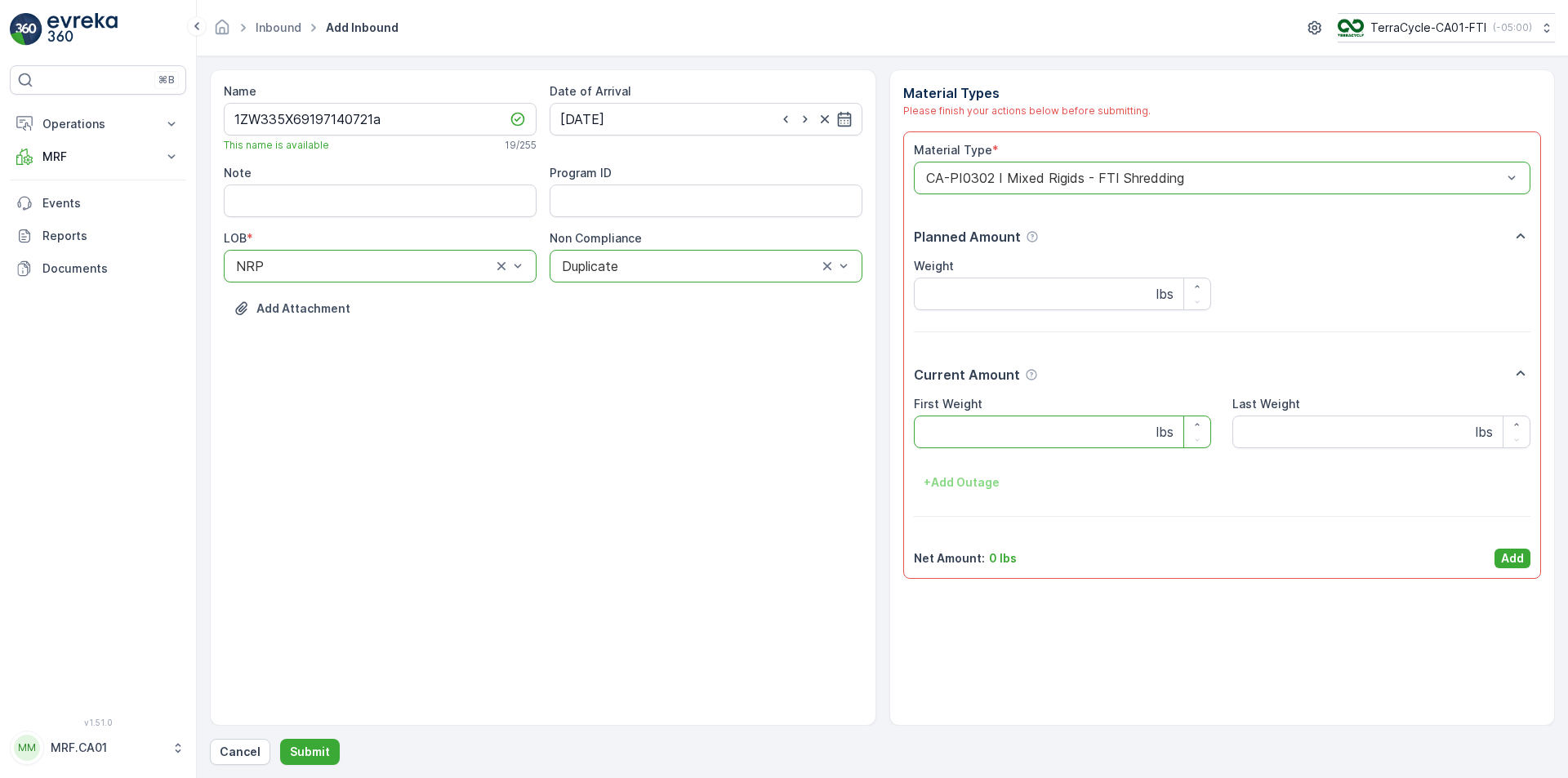
click at [984, 425] on Weight "First Weight" at bounding box center [1062, 432] width 298 height 33
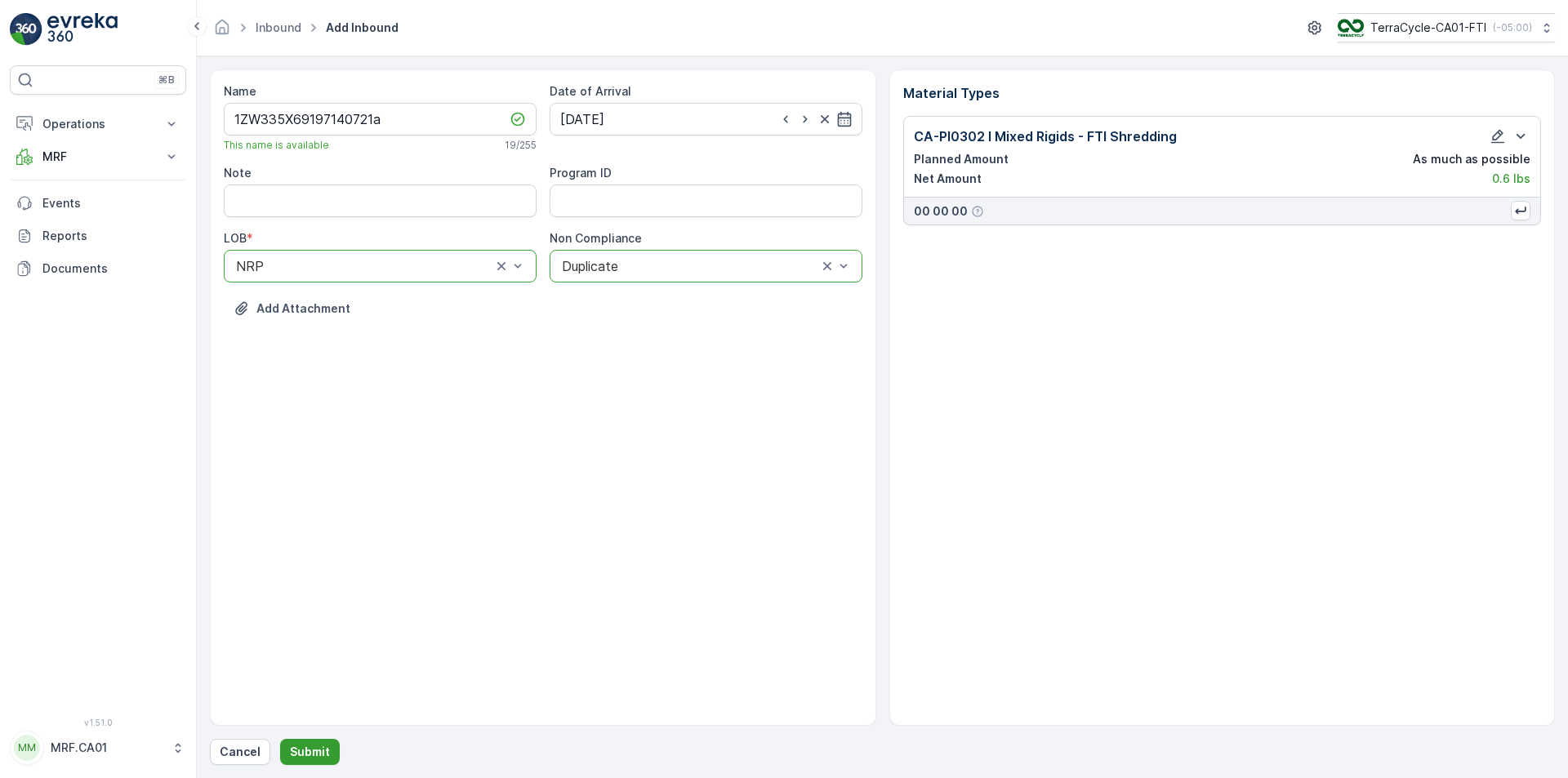
click at [311, 752] on p "Submit" at bounding box center [310, 752] width 40 height 17
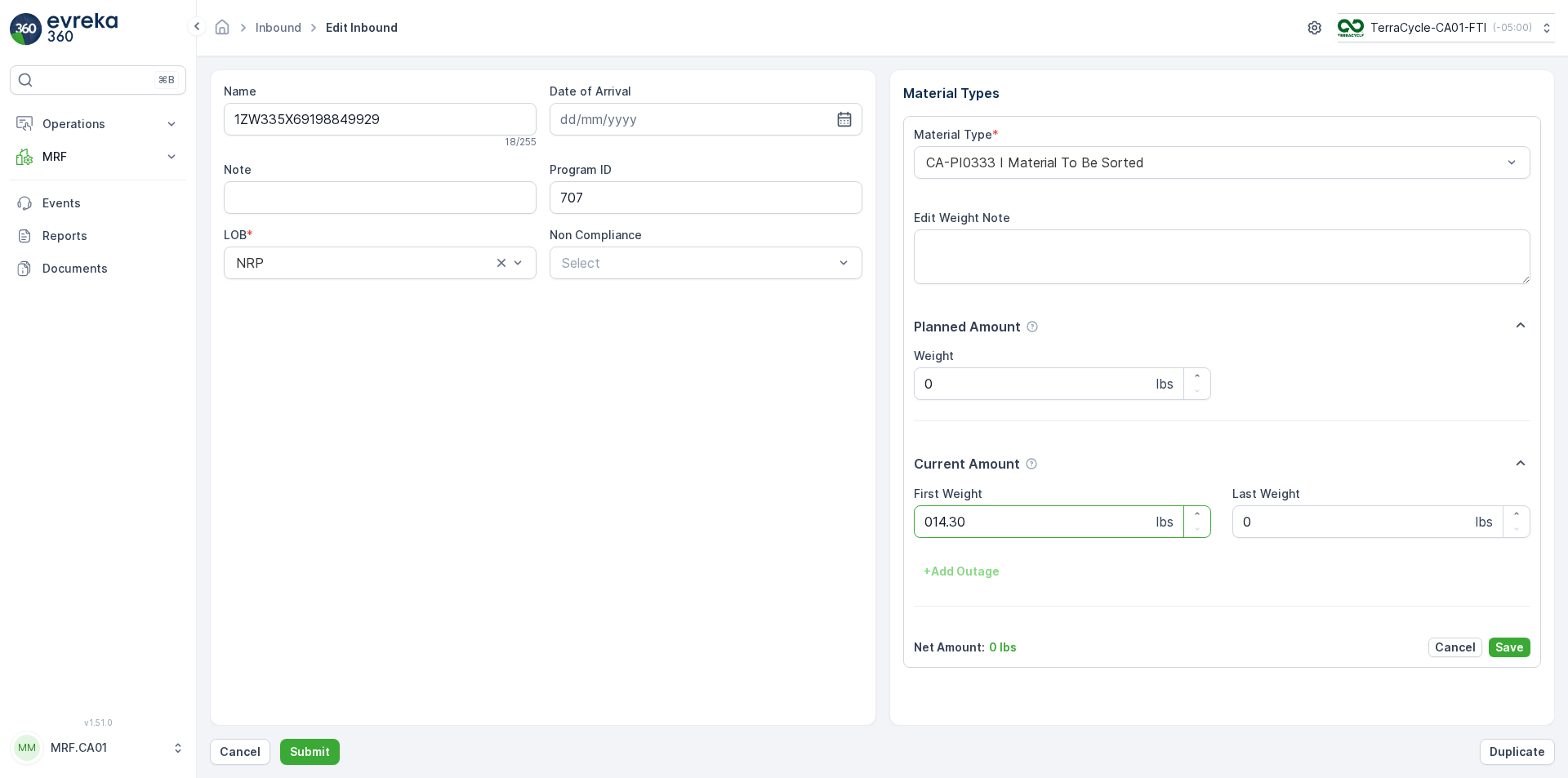
click at [281, 739] on button "Submit" at bounding box center [310, 753] width 60 height 26
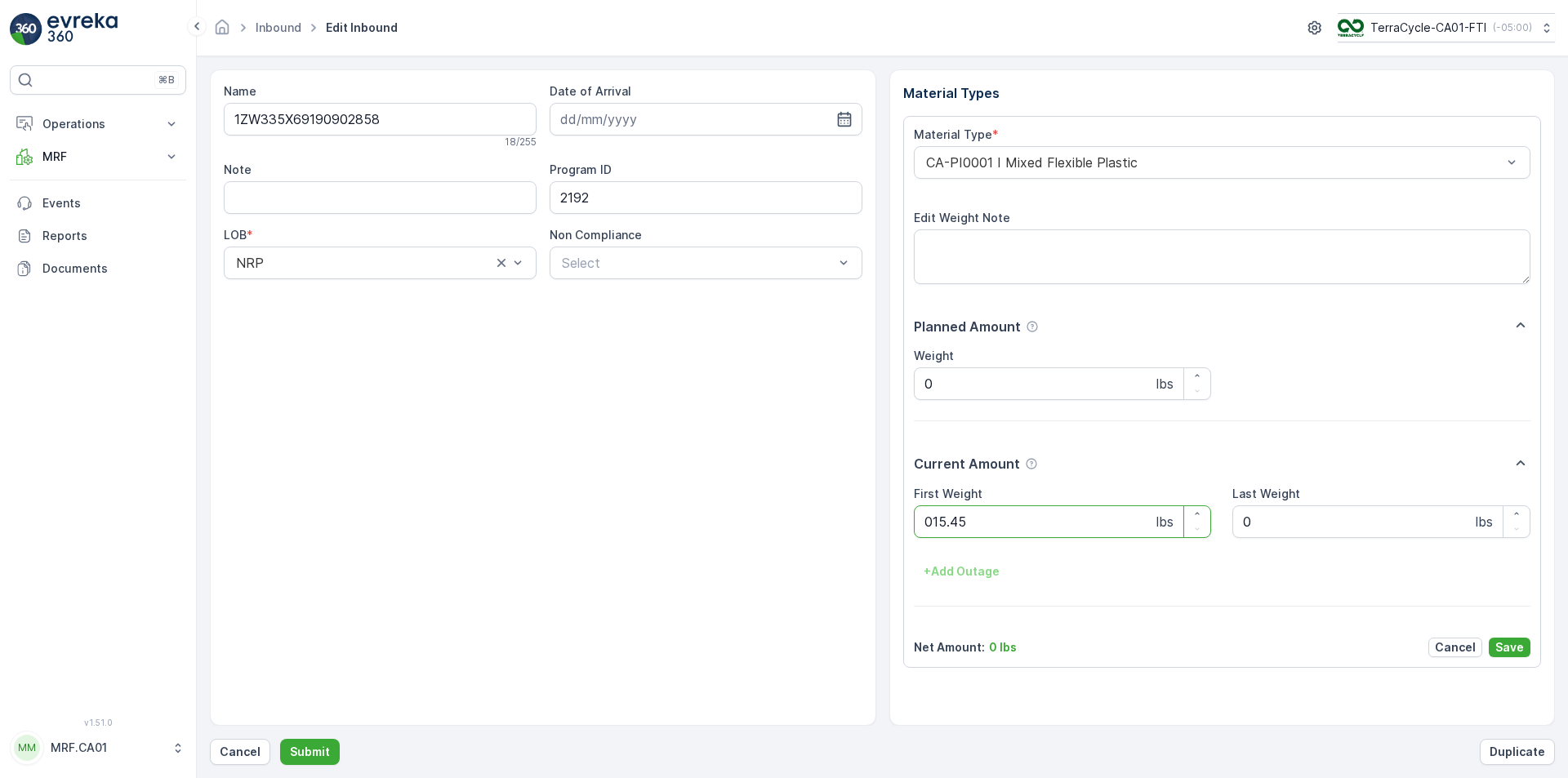
click at [281, 739] on button "Submit" at bounding box center [310, 753] width 60 height 26
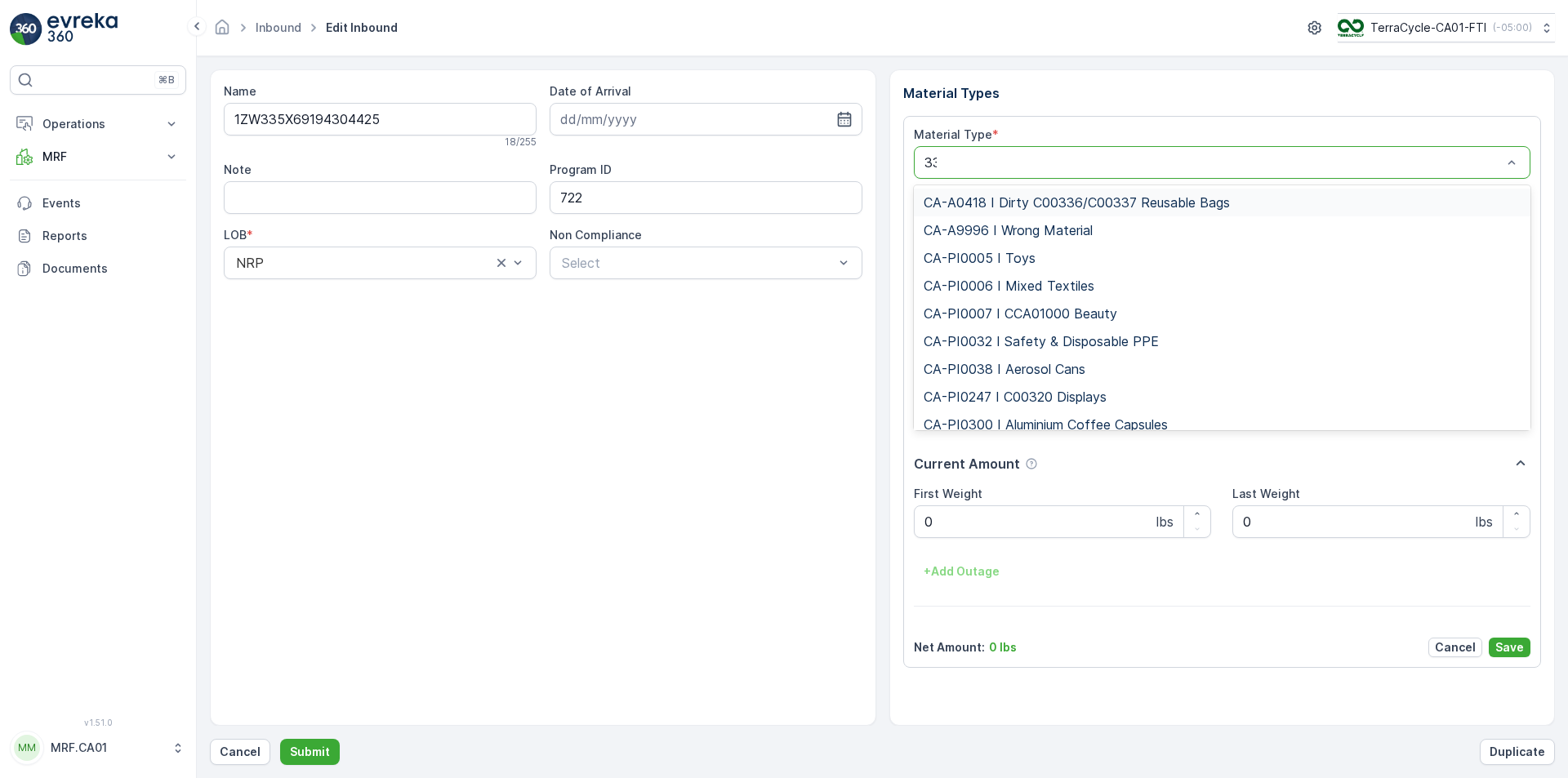
type input "333"
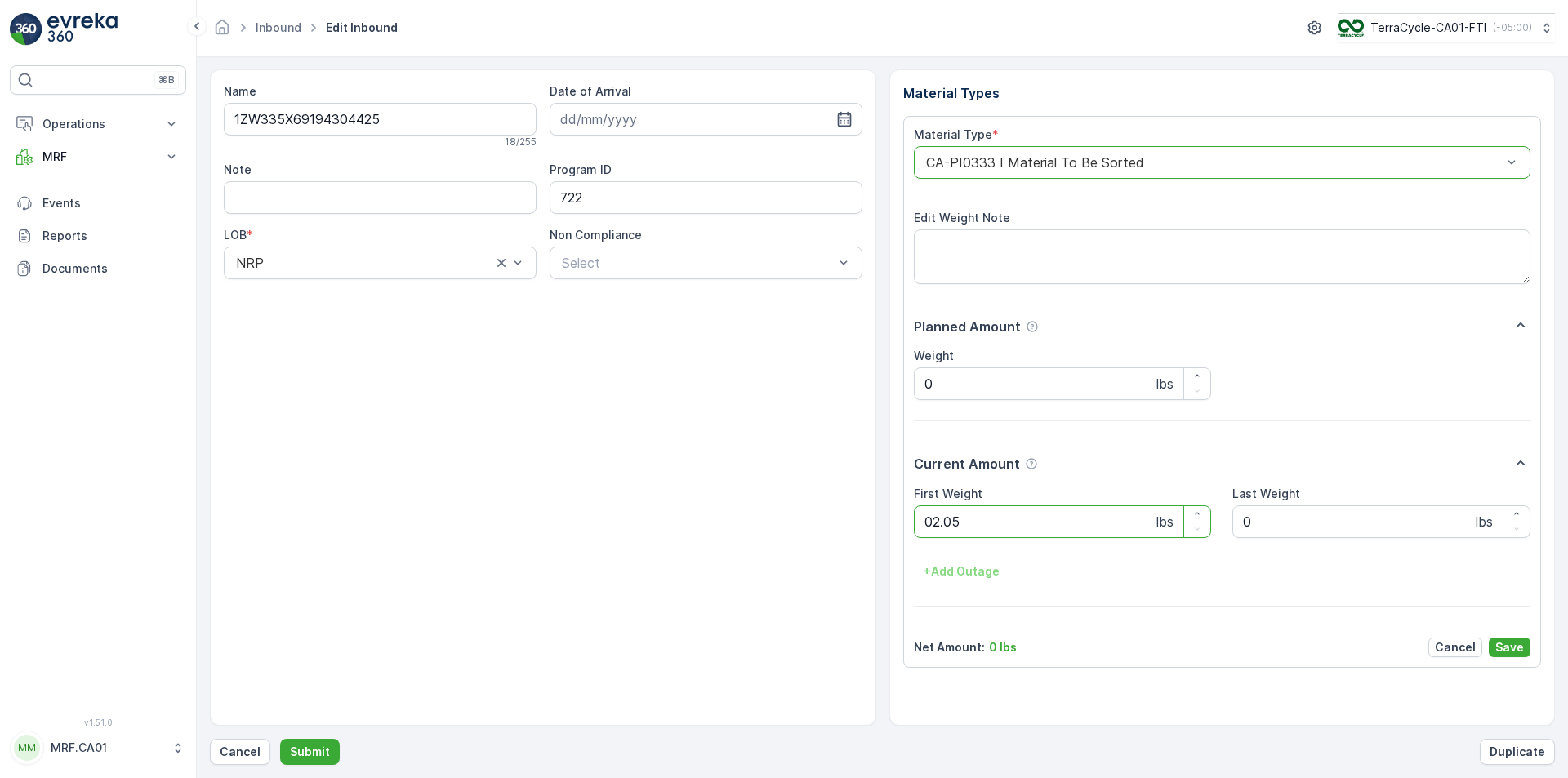
click at [281, 739] on button "Submit" at bounding box center [310, 753] width 60 height 26
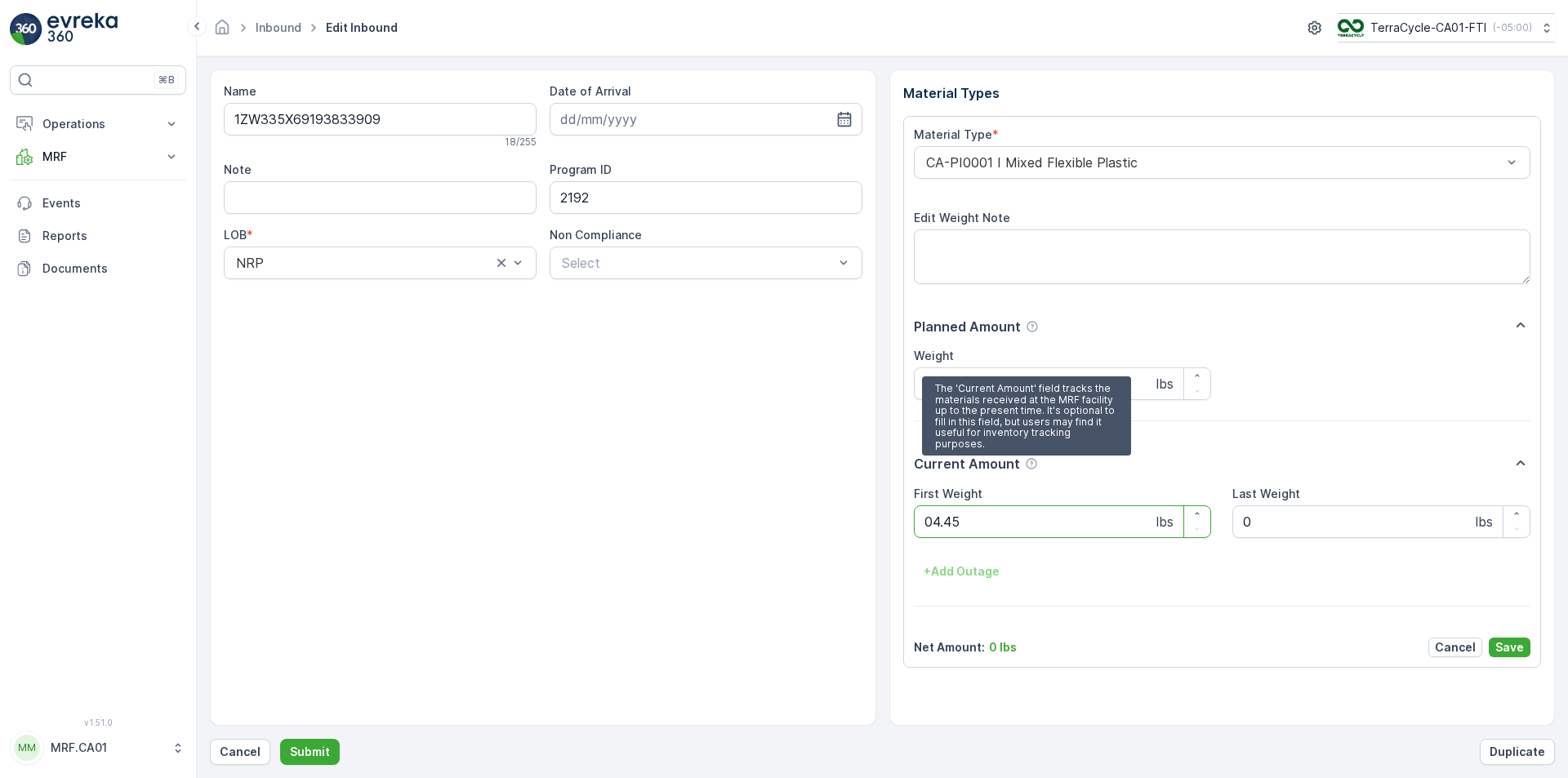
click at [281, 739] on button "Submit" at bounding box center [310, 753] width 60 height 26
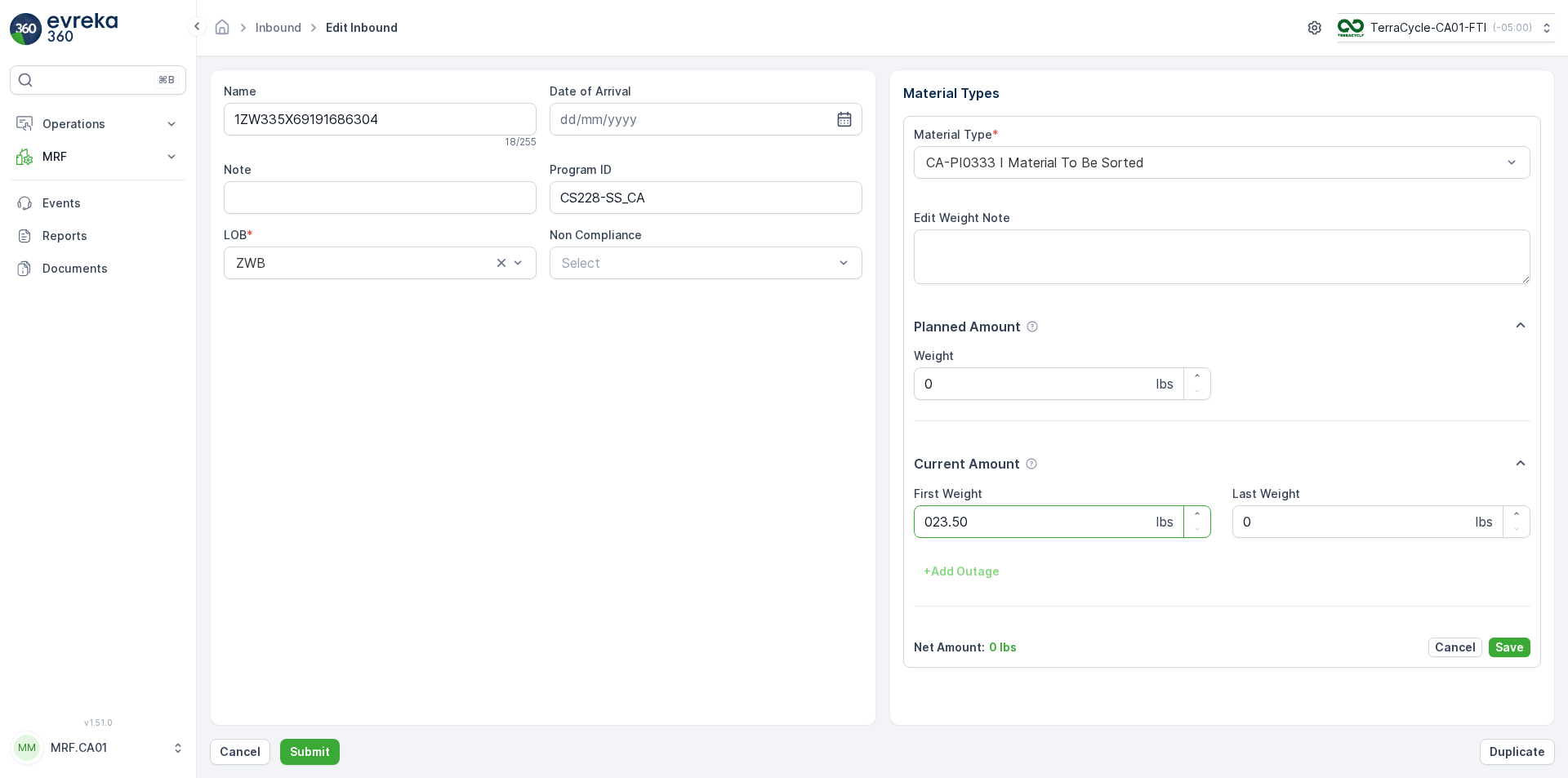
click at [281, 739] on button "Submit" at bounding box center [310, 753] width 60 height 26
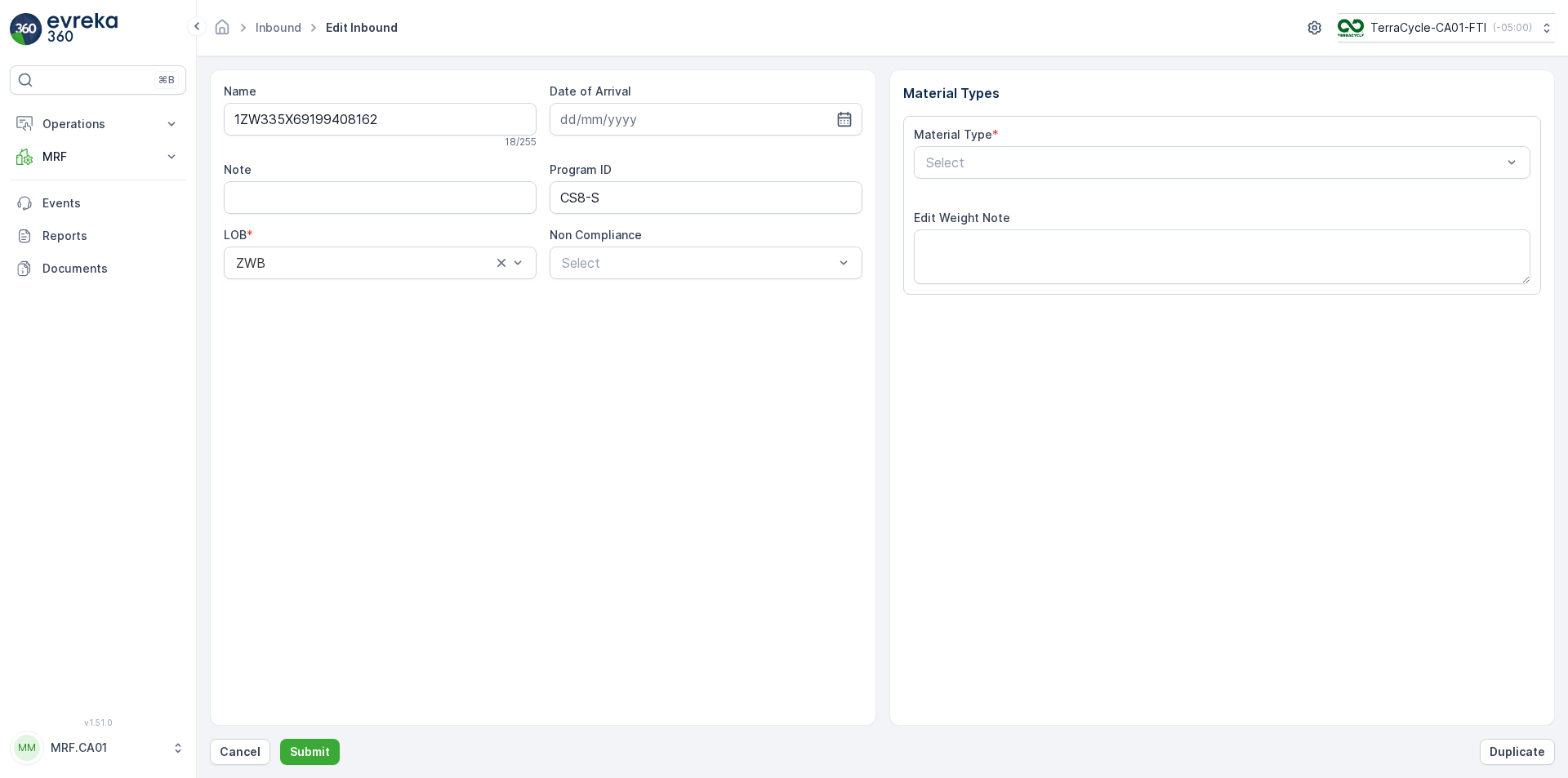
type input "[DATE]"
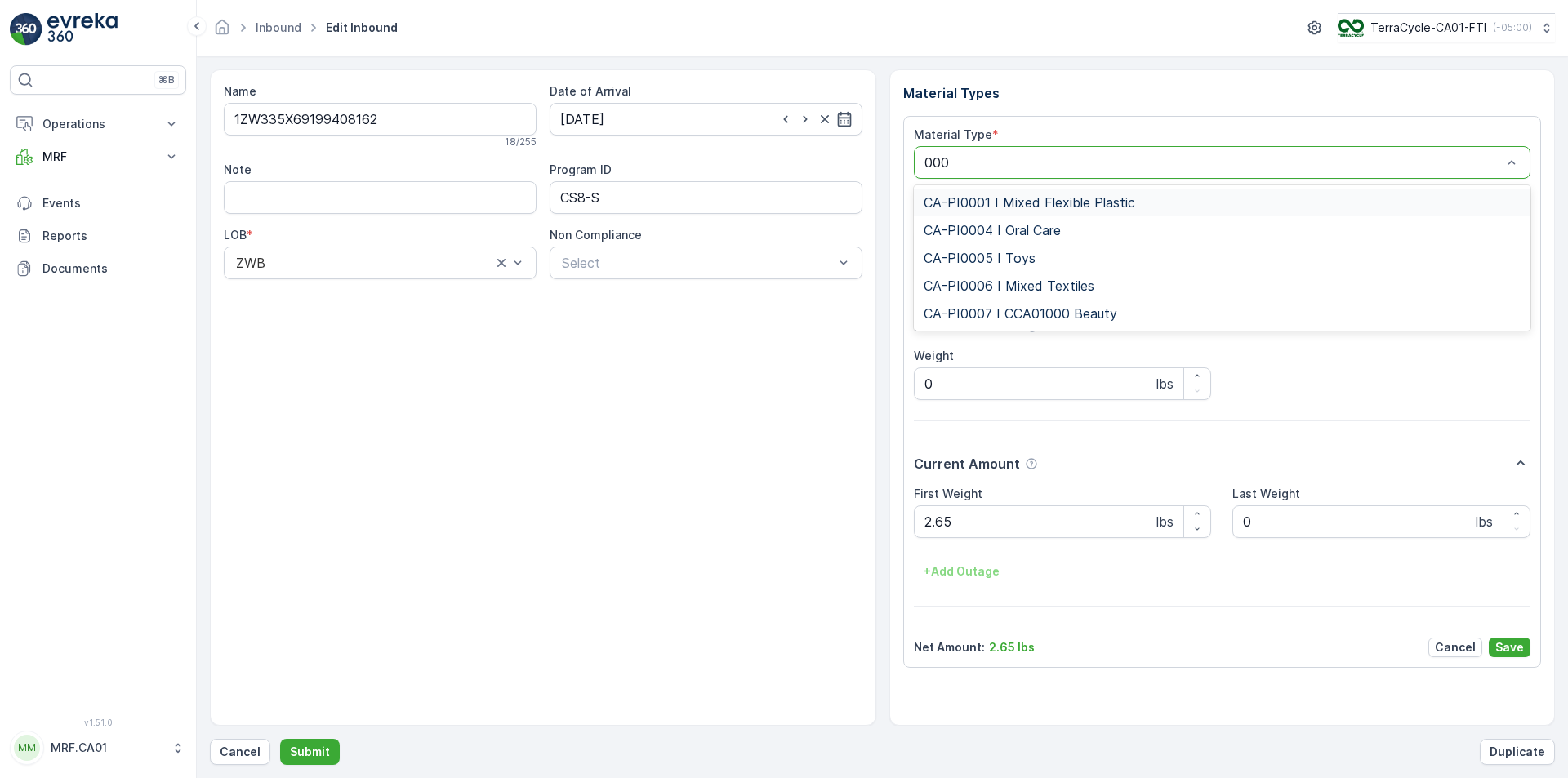
type input "0001"
click at [1054, 208] on span "CA-PI0001 I Mixed Flexible Plastic" at bounding box center [1030, 202] width 212 height 15
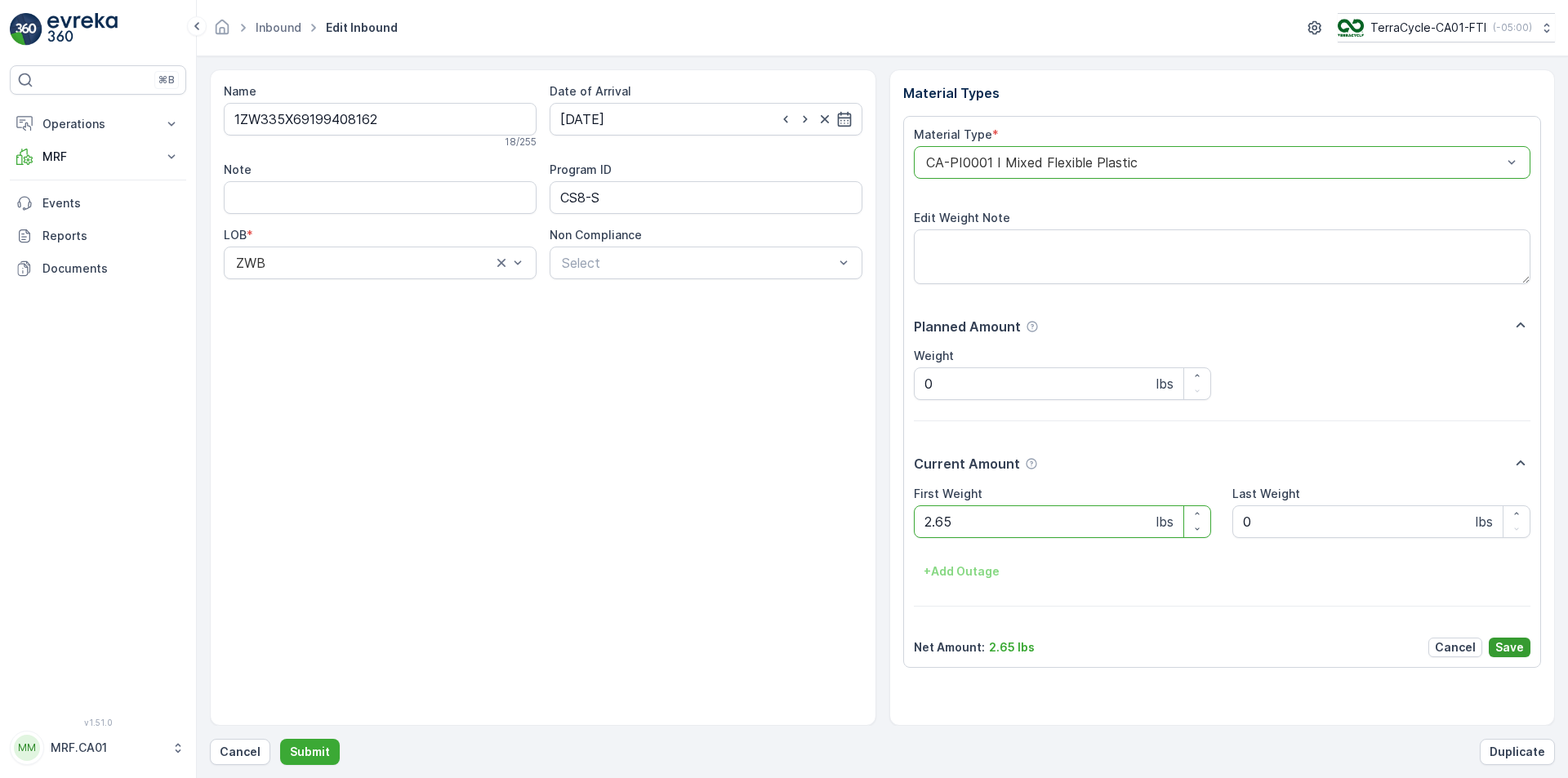
click at [1519, 641] on p "Save" at bounding box center [1510, 647] width 29 height 17
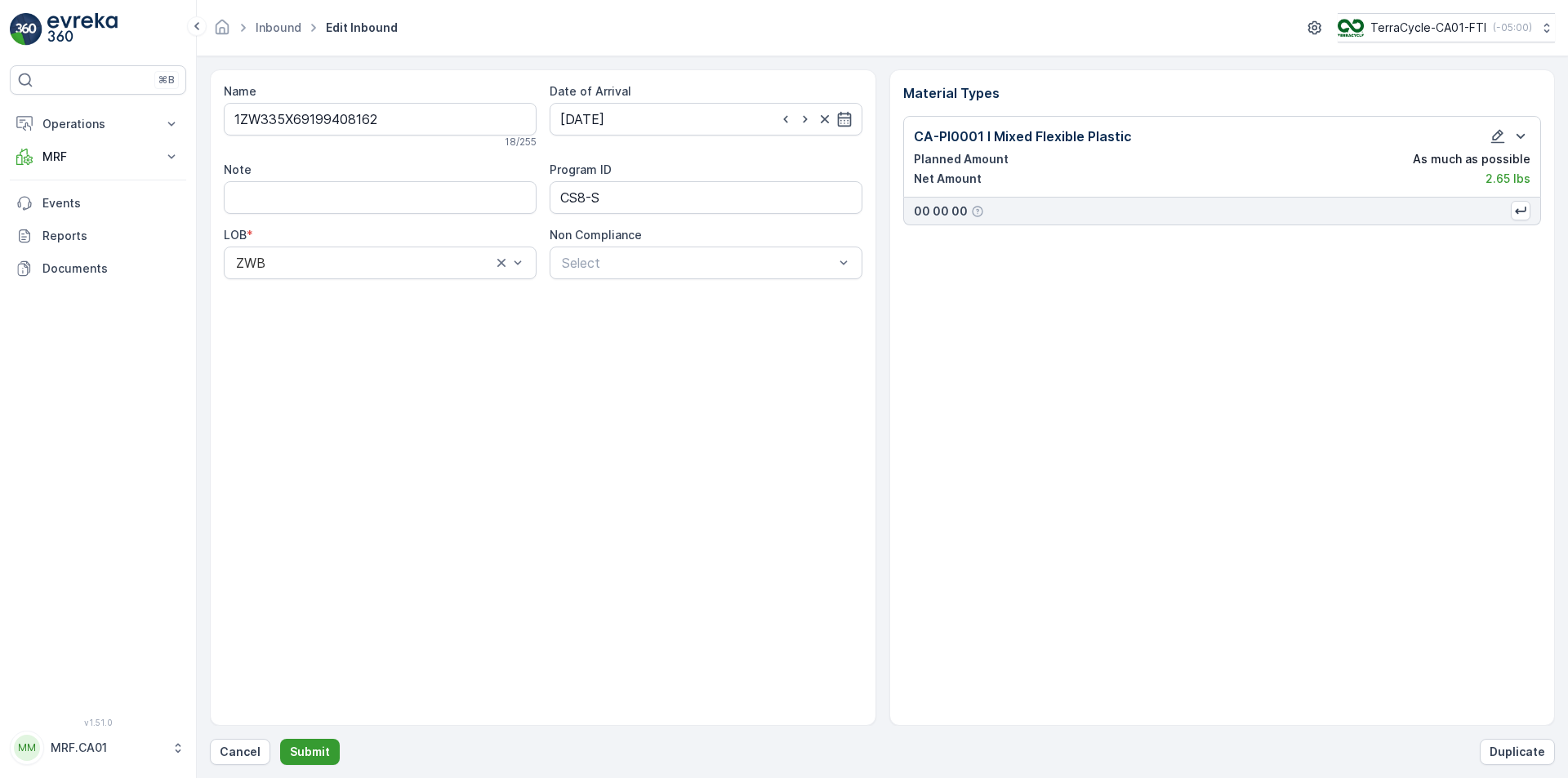
click at [316, 751] on p "Submit" at bounding box center [310, 752] width 40 height 17
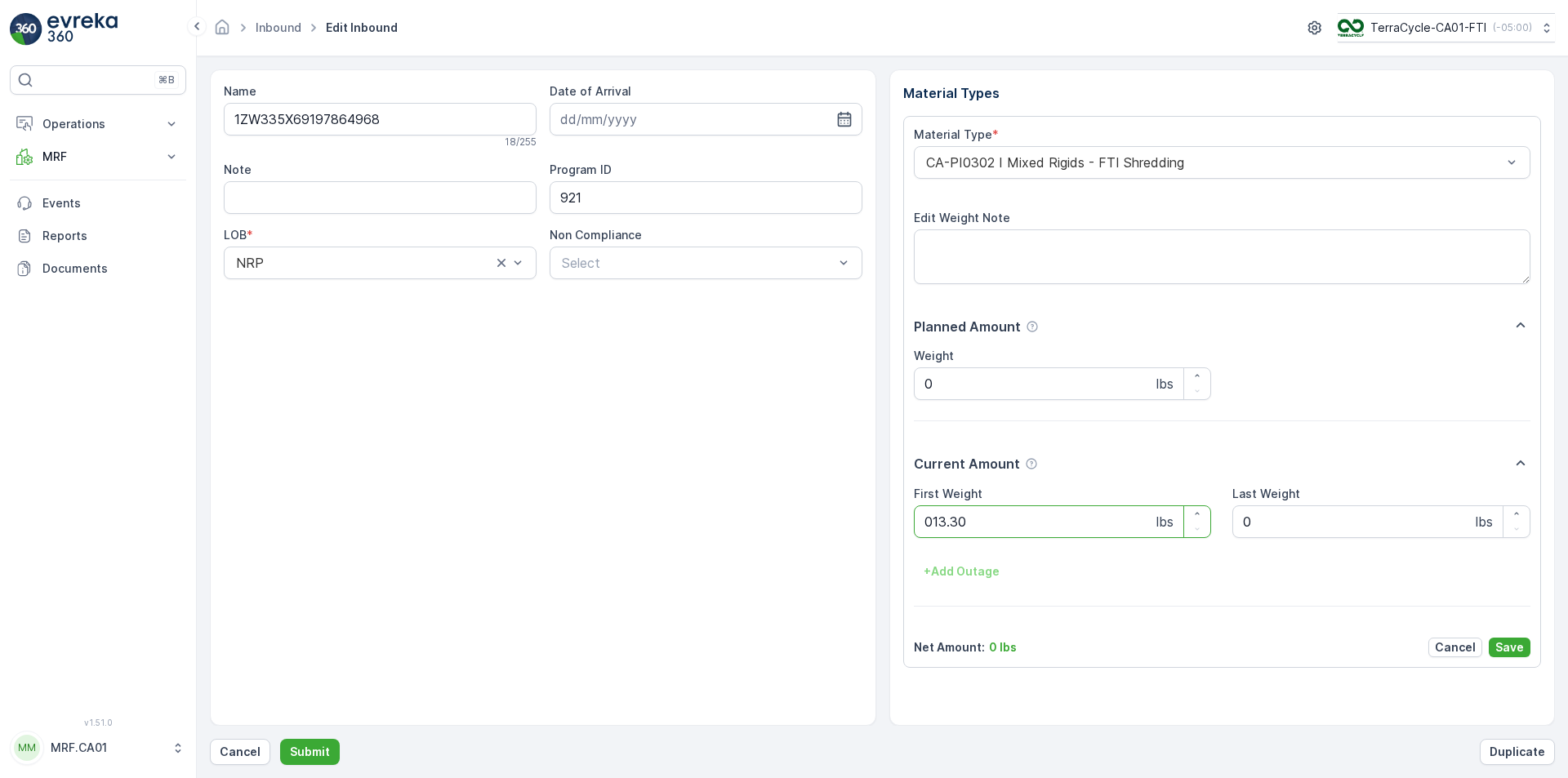
click at [281, 739] on button "Submit" at bounding box center [310, 753] width 60 height 26
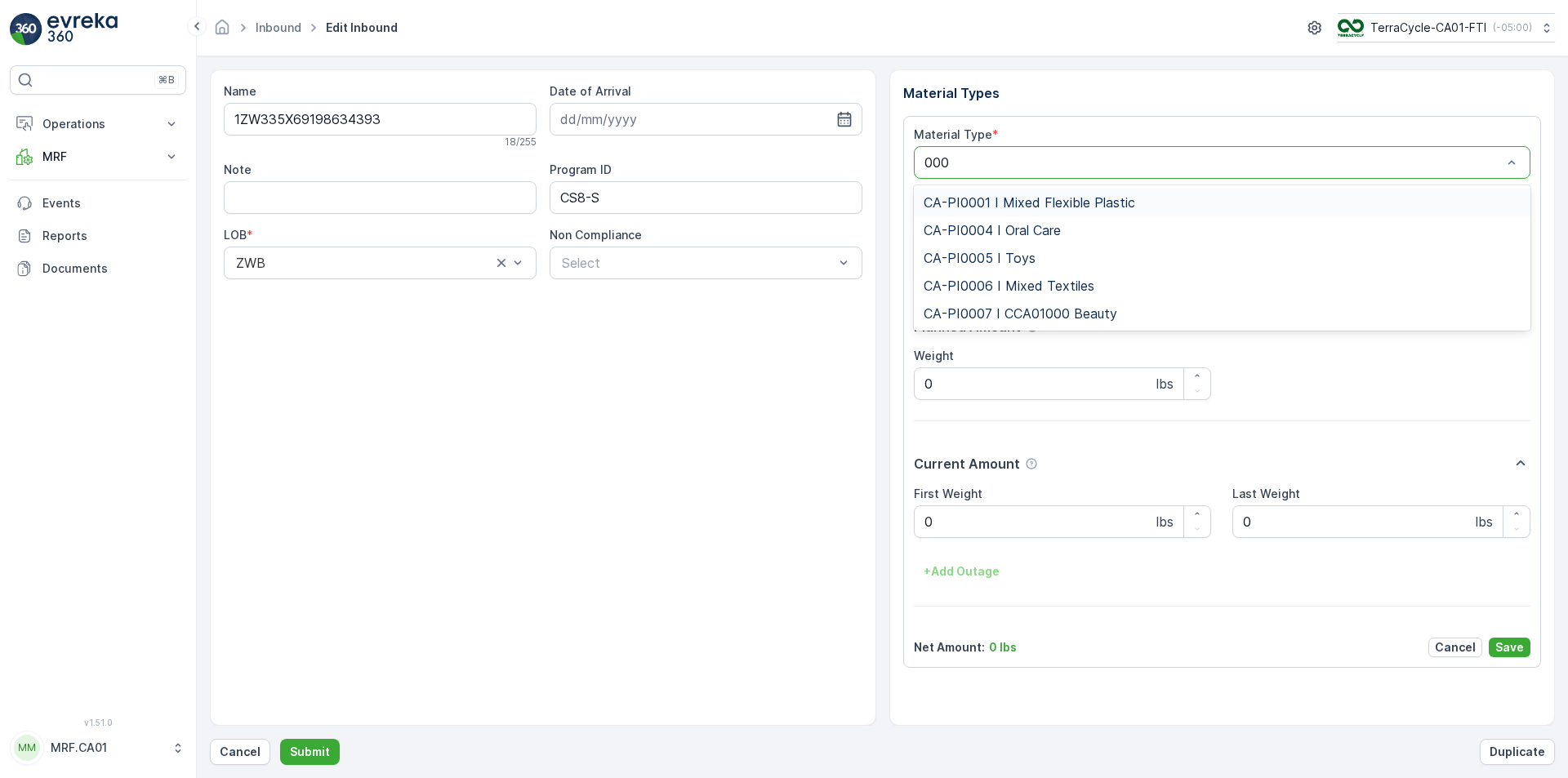
type input "0001"
click at [1017, 191] on div "CA-PI0001 I Mixed Flexible Plastic" at bounding box center [1222, 203] width 617 height 28
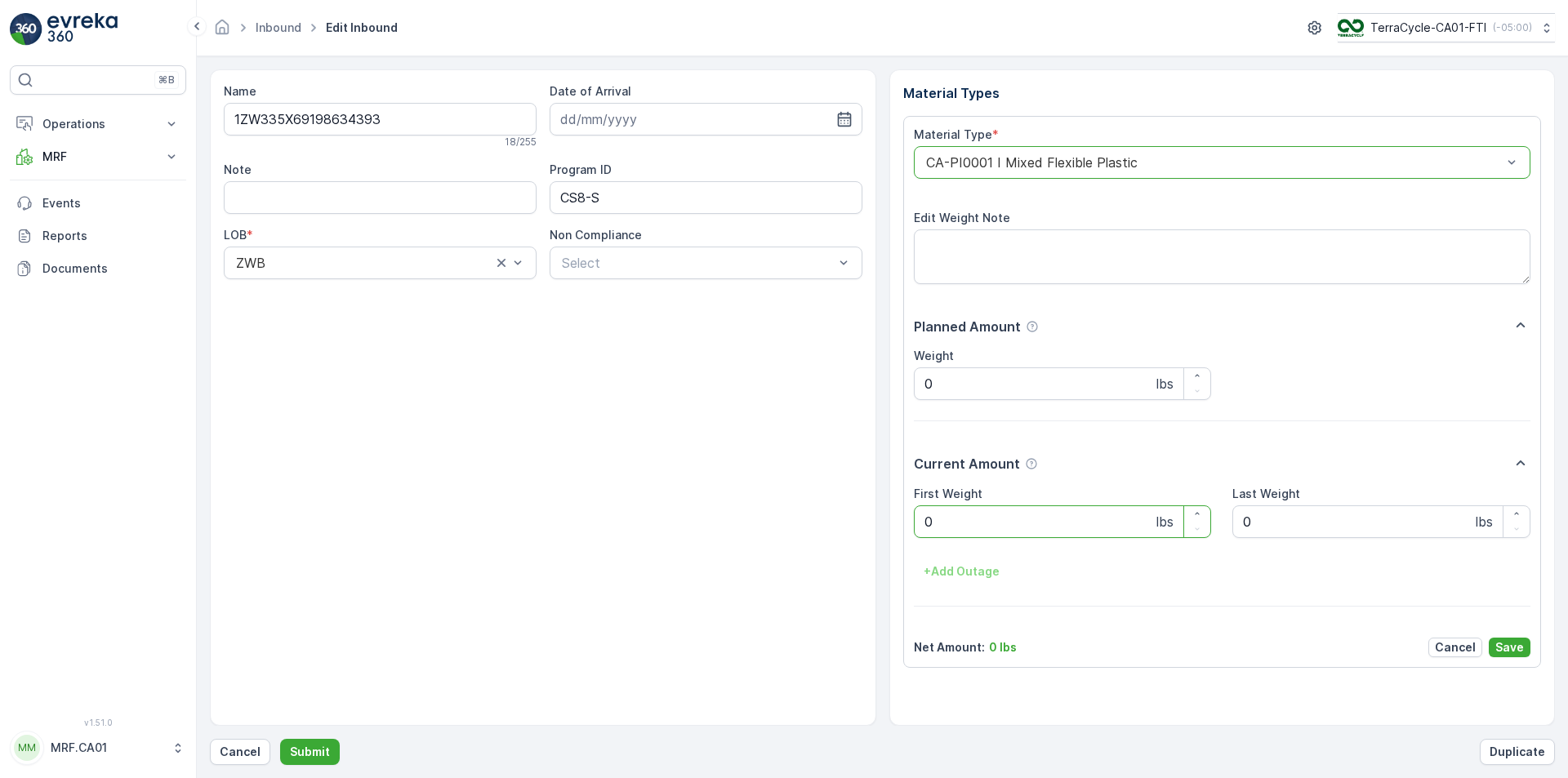
click at [995, 520] on Weight "0" at bounding box center [1062, 521] width 298 height 33
click at [281, 739] on button "Submit" at bounding box center [310, 753] width 60 height 26
type Weight "053"
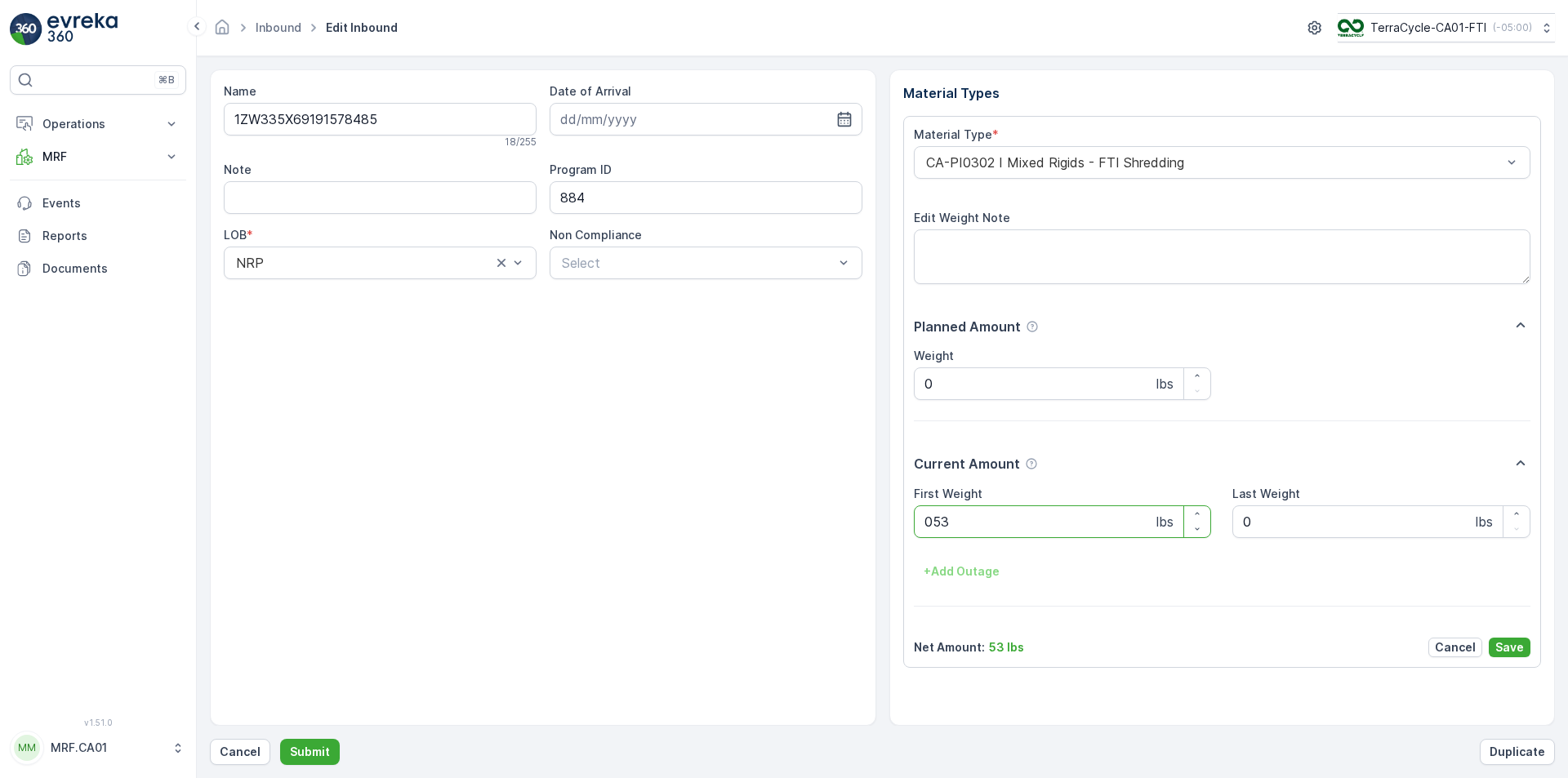
click at [281, 739] on button "Submit" at bounding box center [310, 753] width 60 height 26
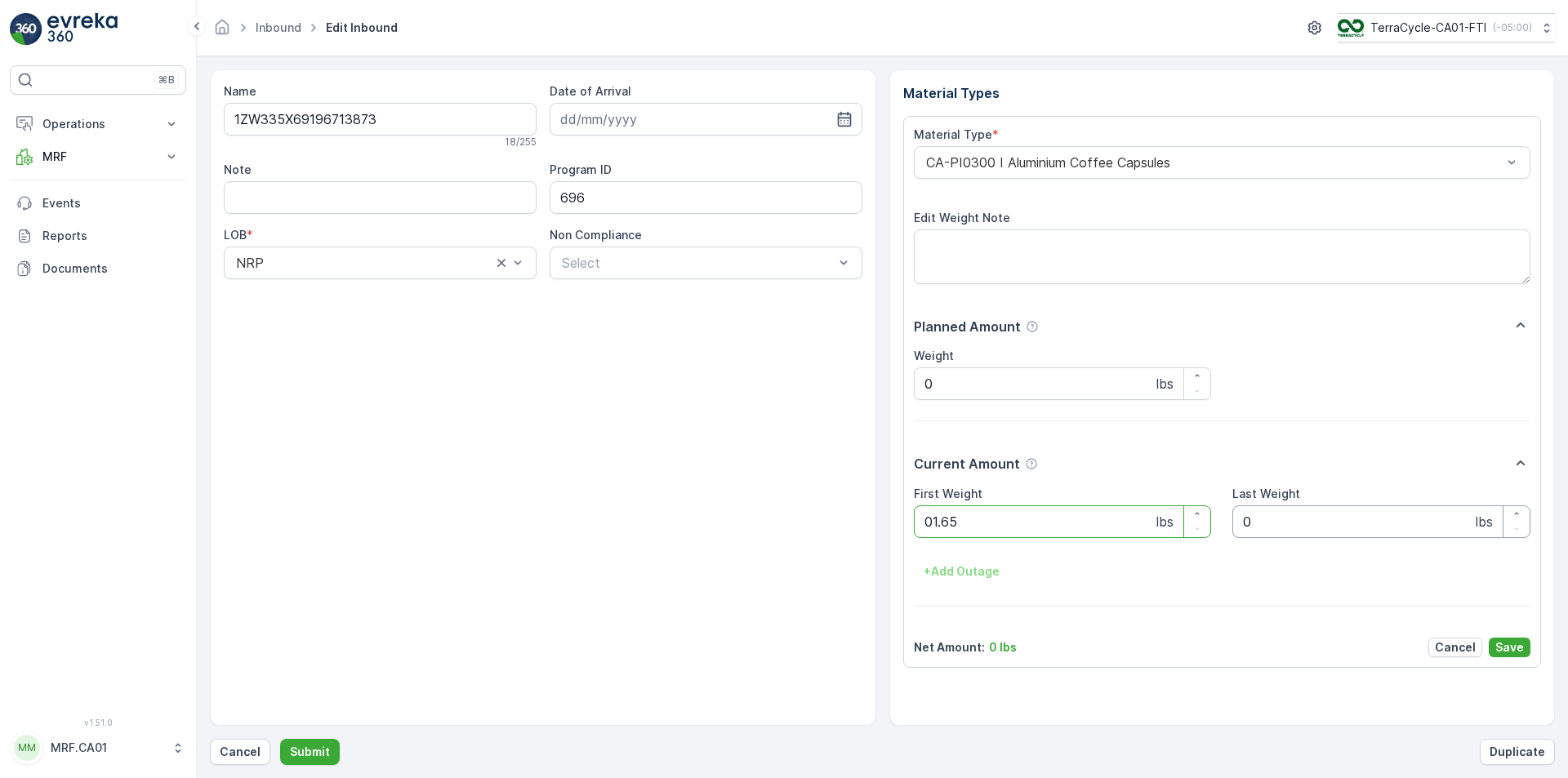
click at [281, 739] on button "Submit" at bounding box center [310, 753] width 60 height 26
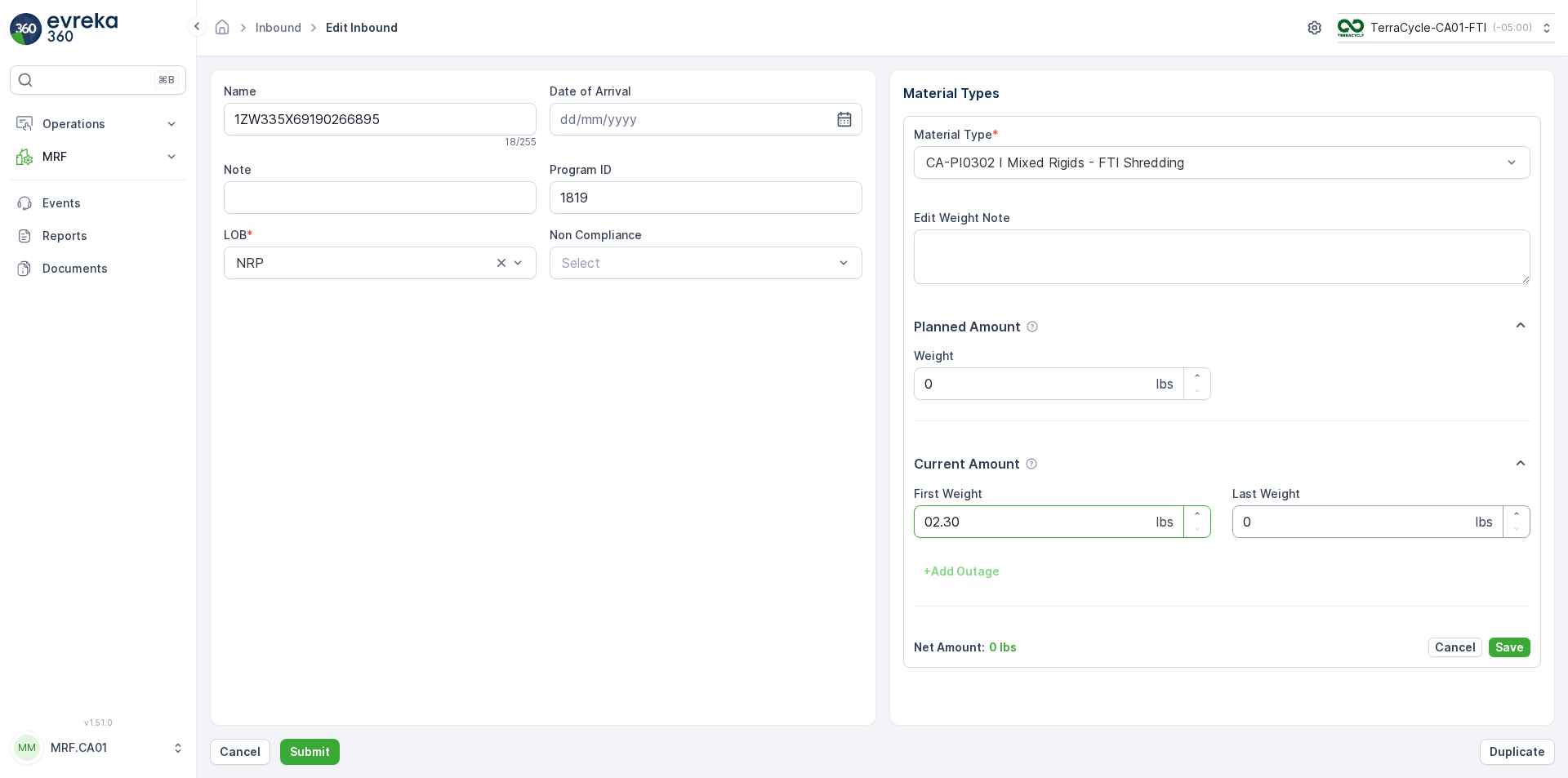
click at [281, 739] on button "Submit" at bounding box center [310, 753] width 60 height 26
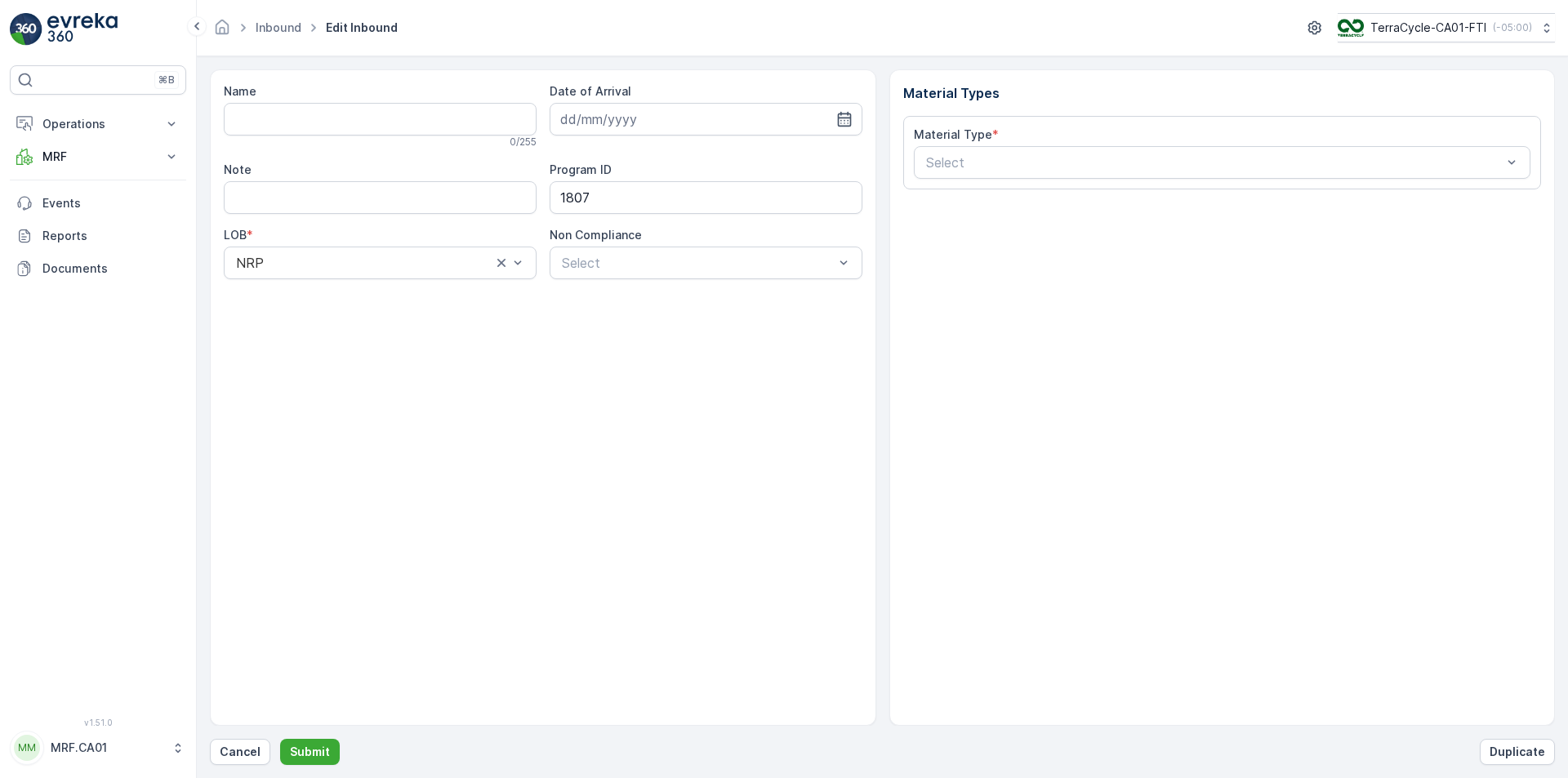
type input "1ZW335X69190604304"
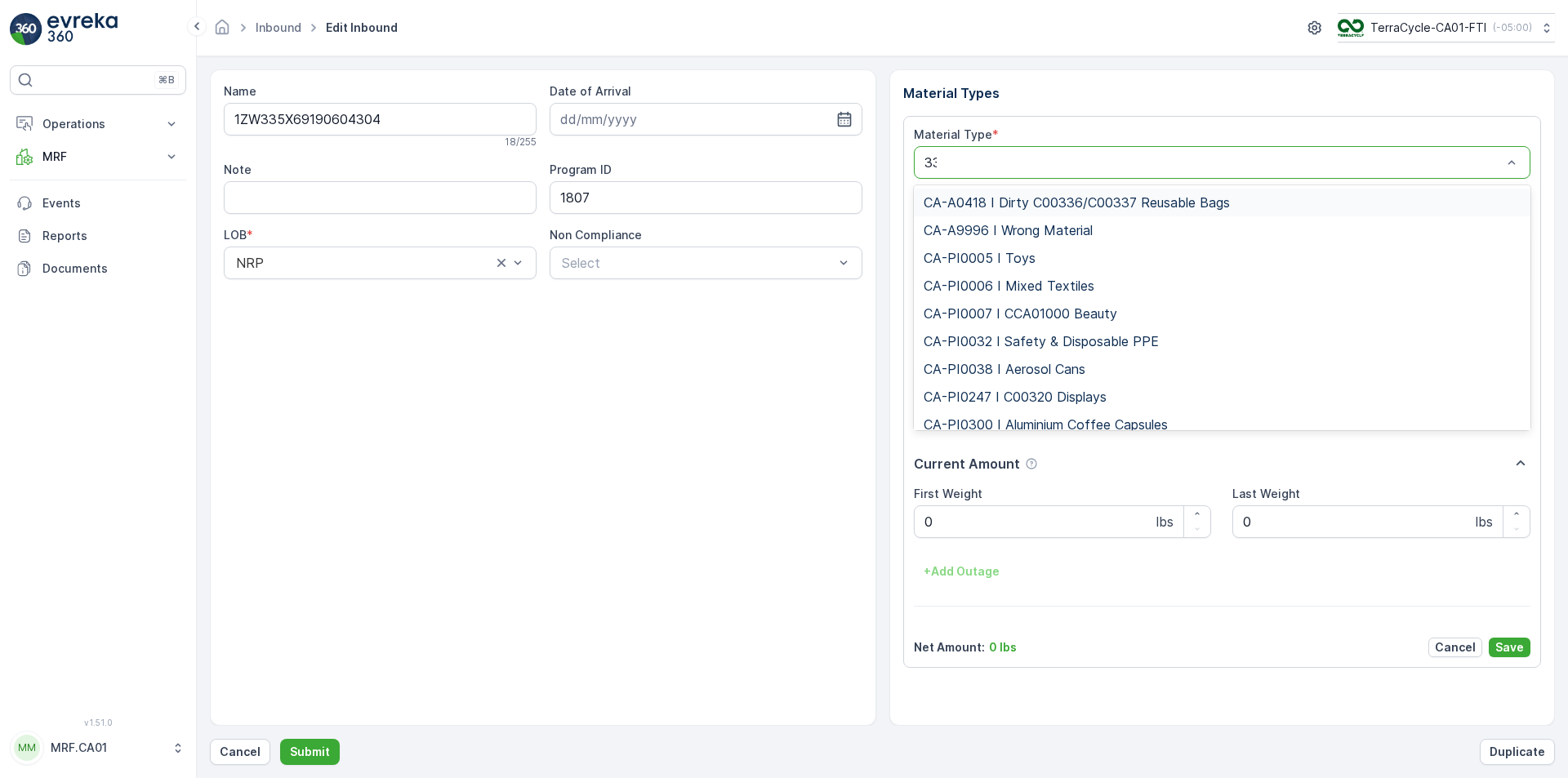
type input "333"
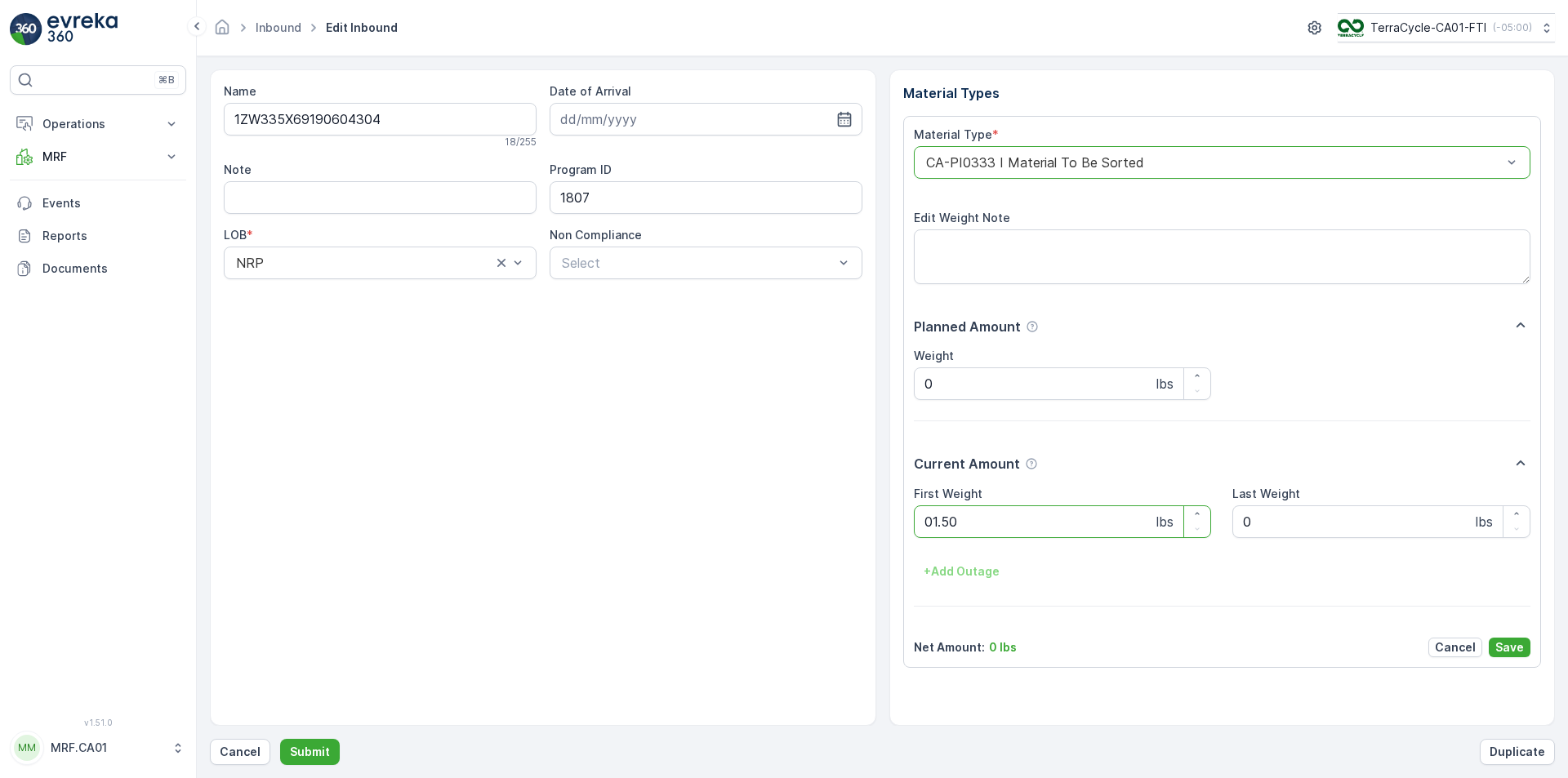
click at [281, 739] on button "Submit" at bounding box center [310, 753] width 60 height 26
click at [1163, 171] on div "CA-PI0302 I Mixed Rigids - FTI Shredding" at bounding box center [1222, 162] width 617 height 33
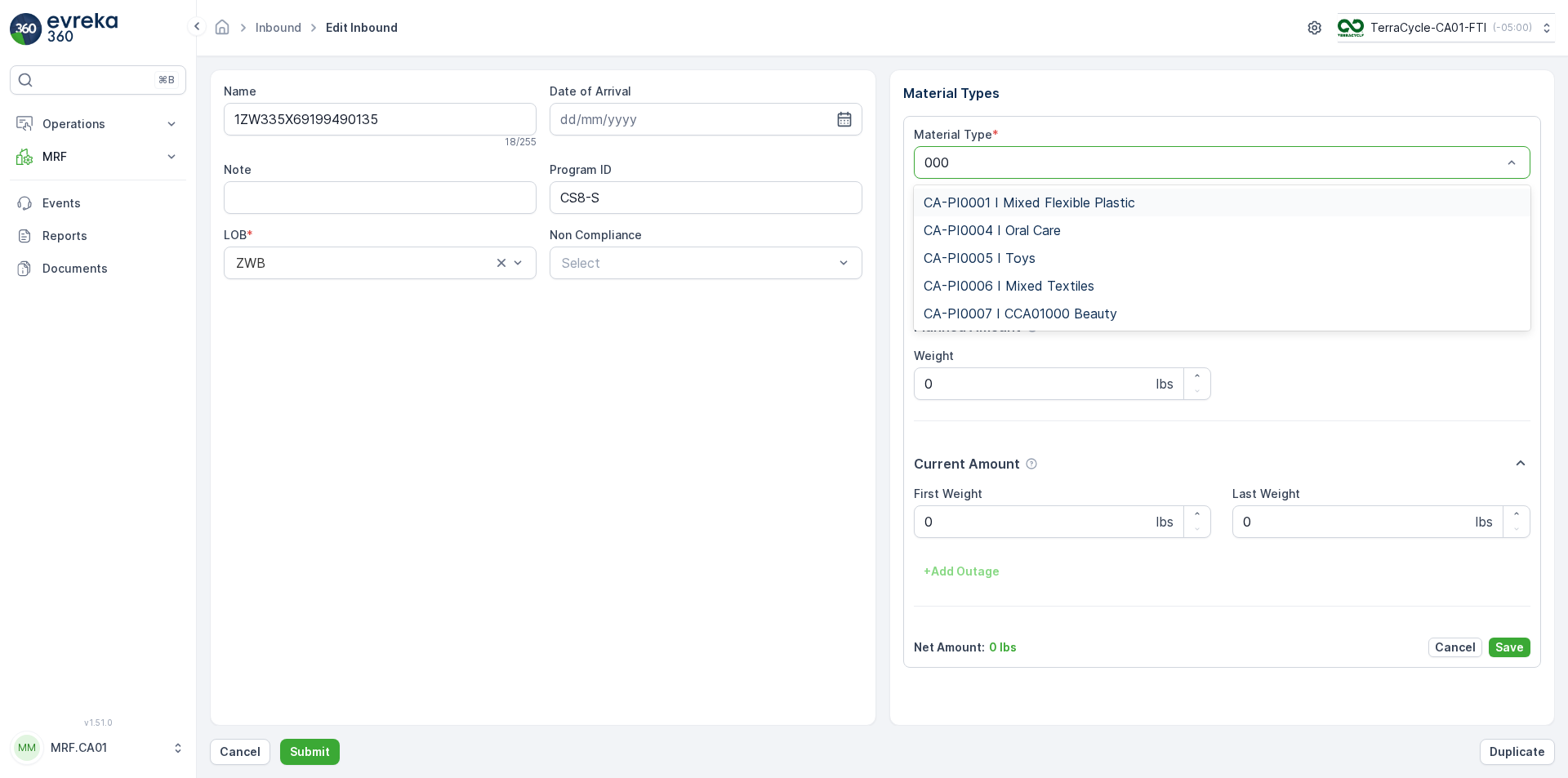
type input "0001"
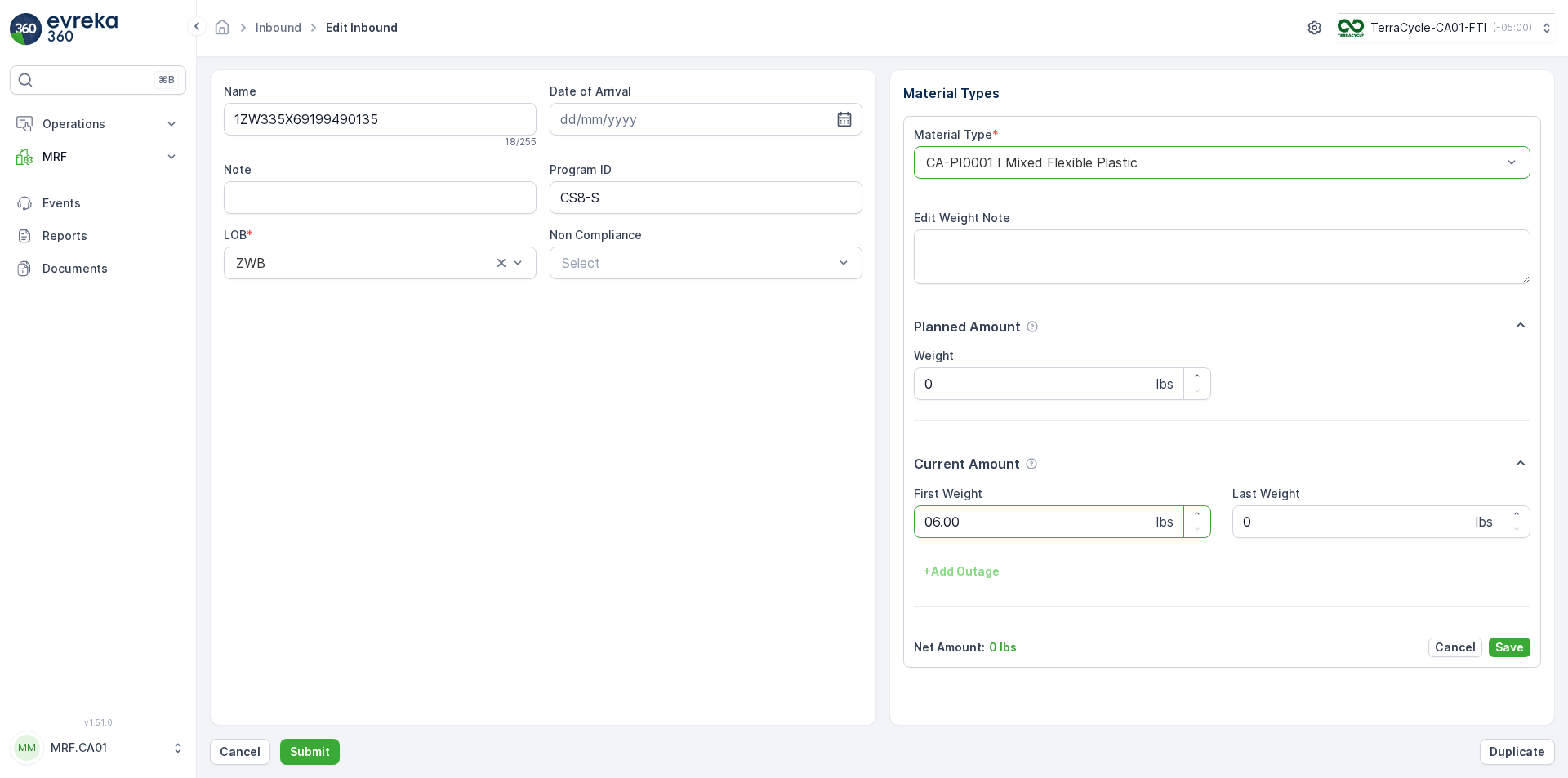
click at [281, 739] on button "Submit" at bounding box center [310, 753] width 60 height 26
click at [1163, 172] on div "CA-PI0312 I Decanted Flexible Plastic" at bounding box center [1222, 162] width 617 height 33
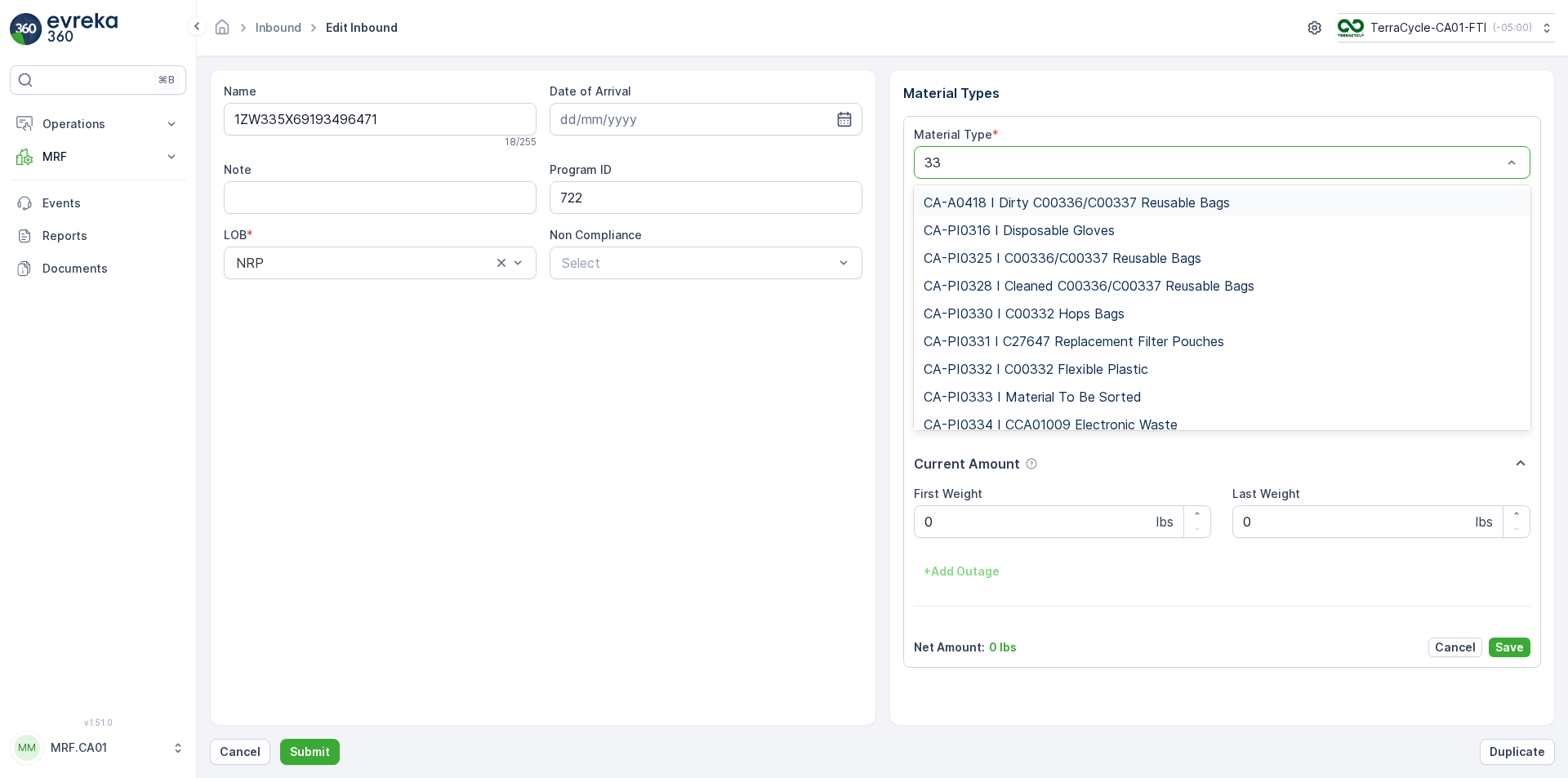
type input "333"
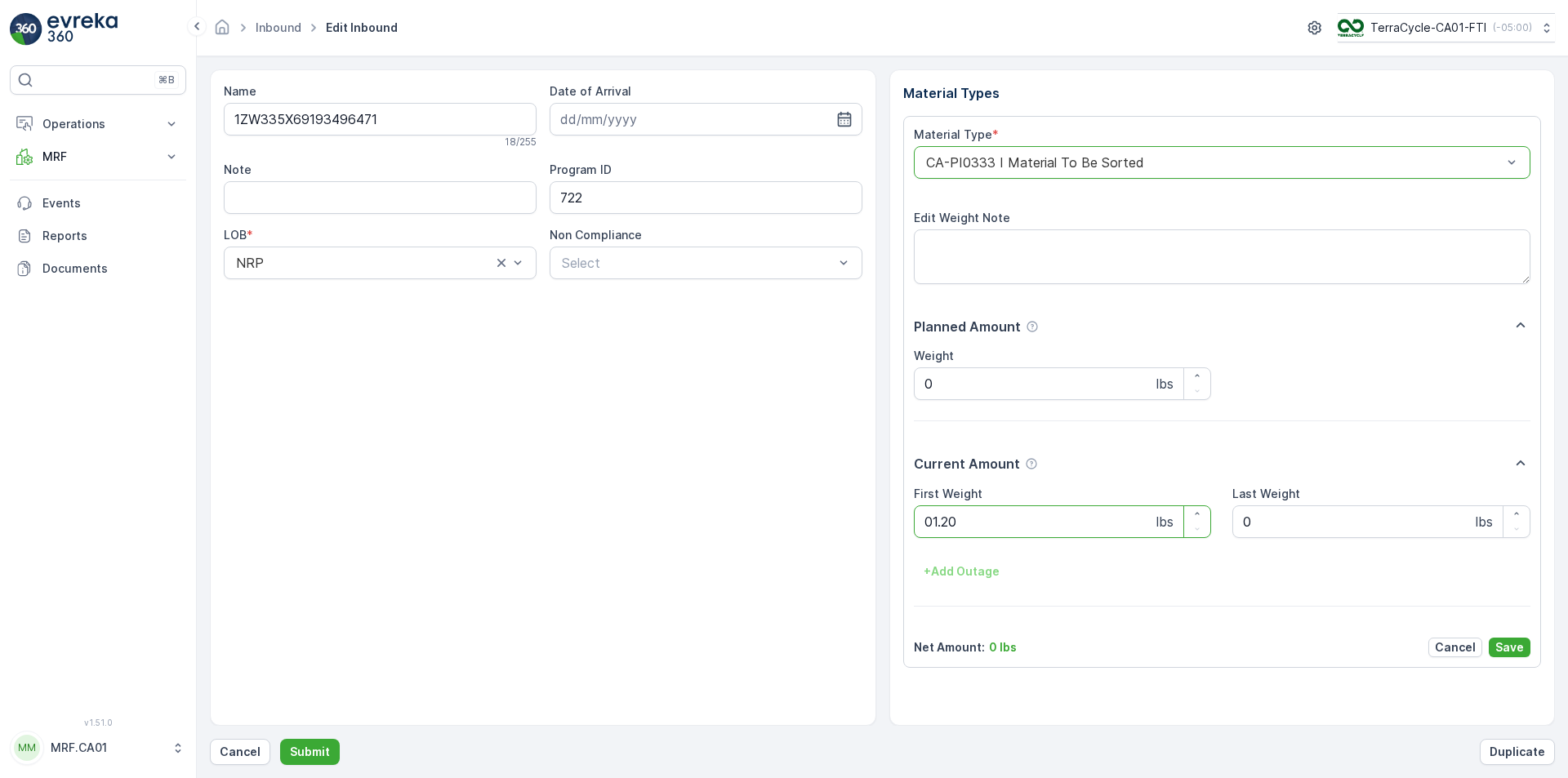
click at [281, 739] on button "Submit" at bounding box center [310, 753] width 60 height 26
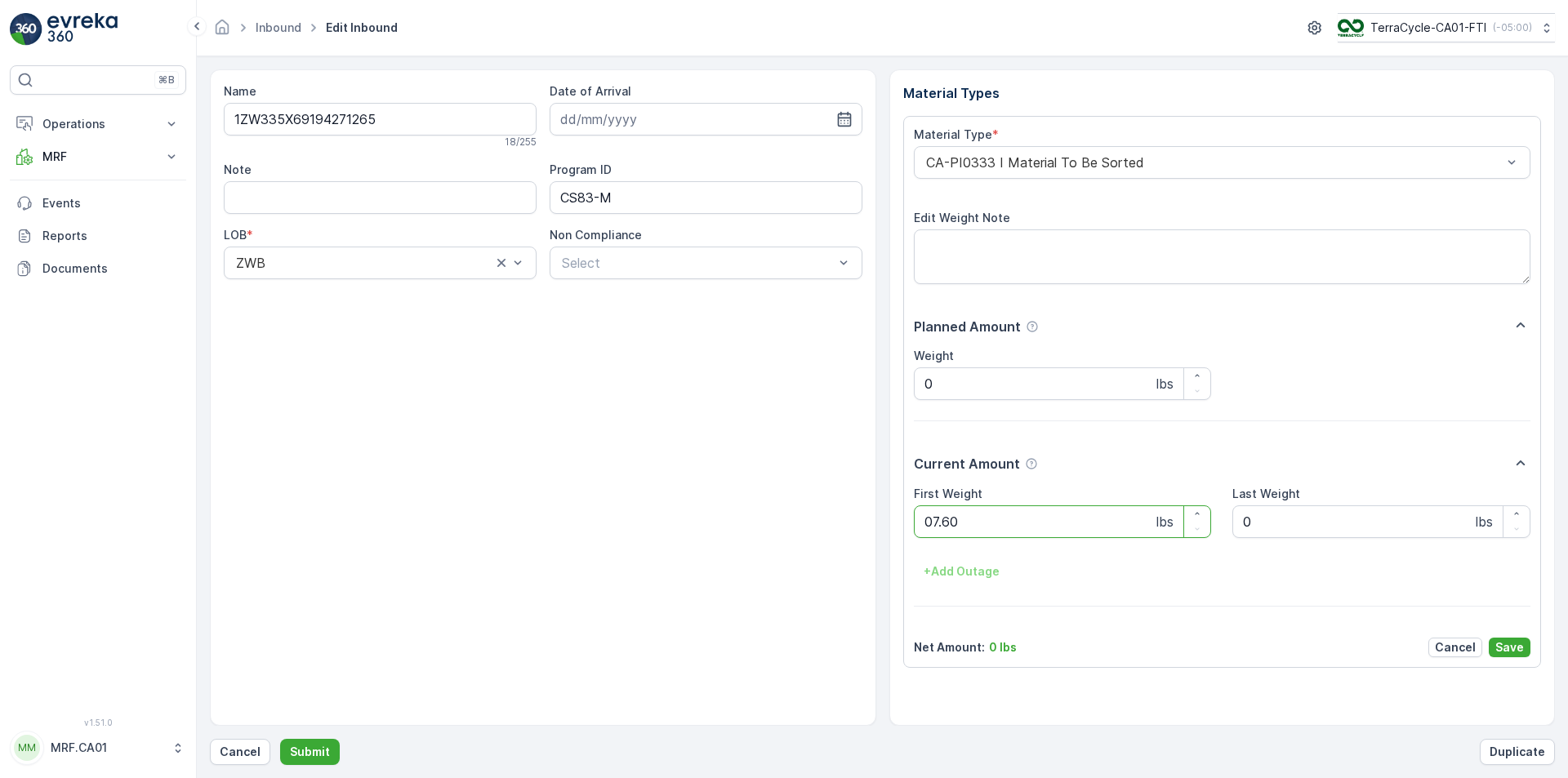
click at [281, 739] on button "Submit" at bounding box center [310, 753] width 60 height 26
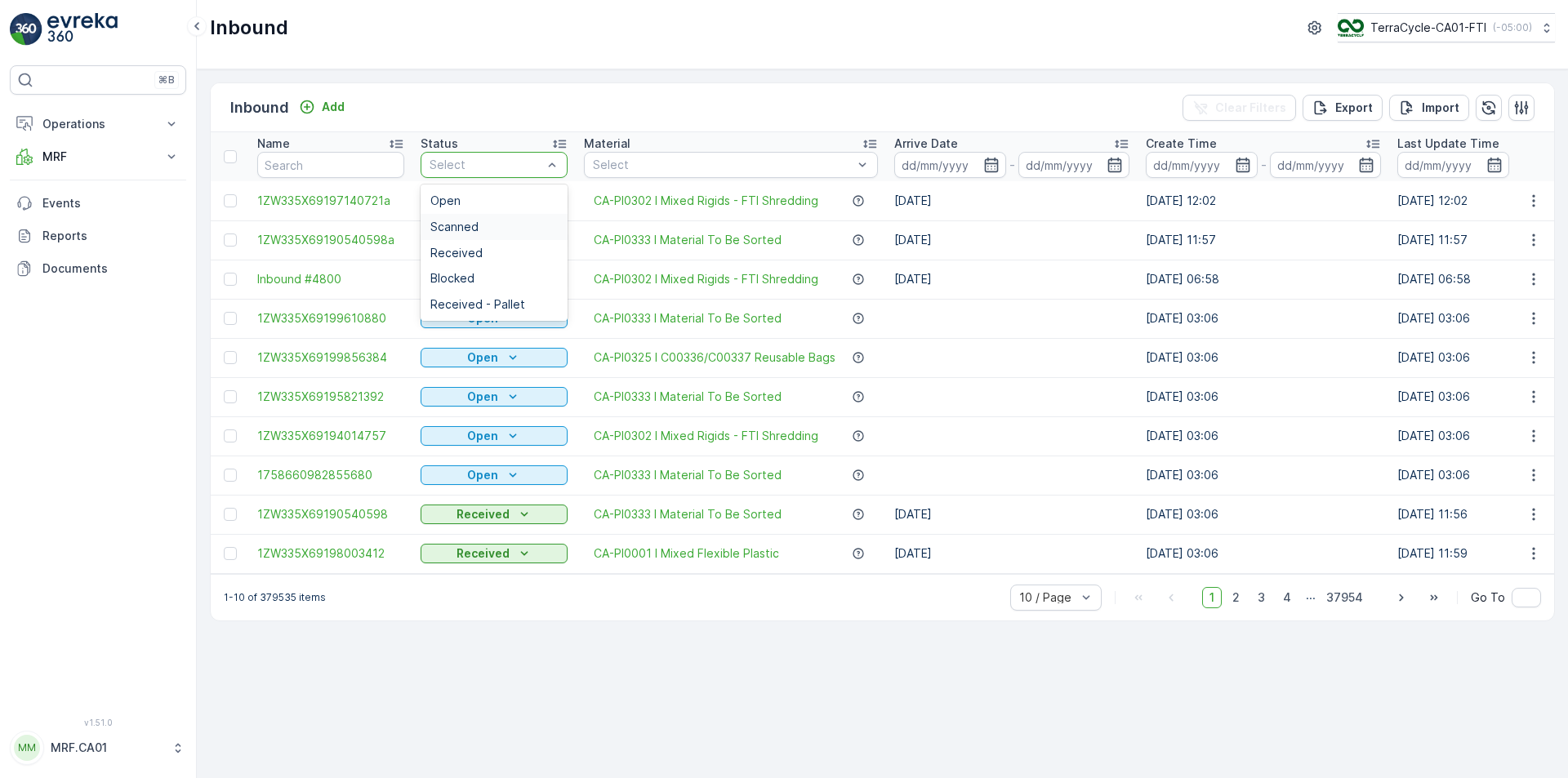
click at [491, 221] on div "Scanned" at bounding box center [494, 227] width 128 height 13
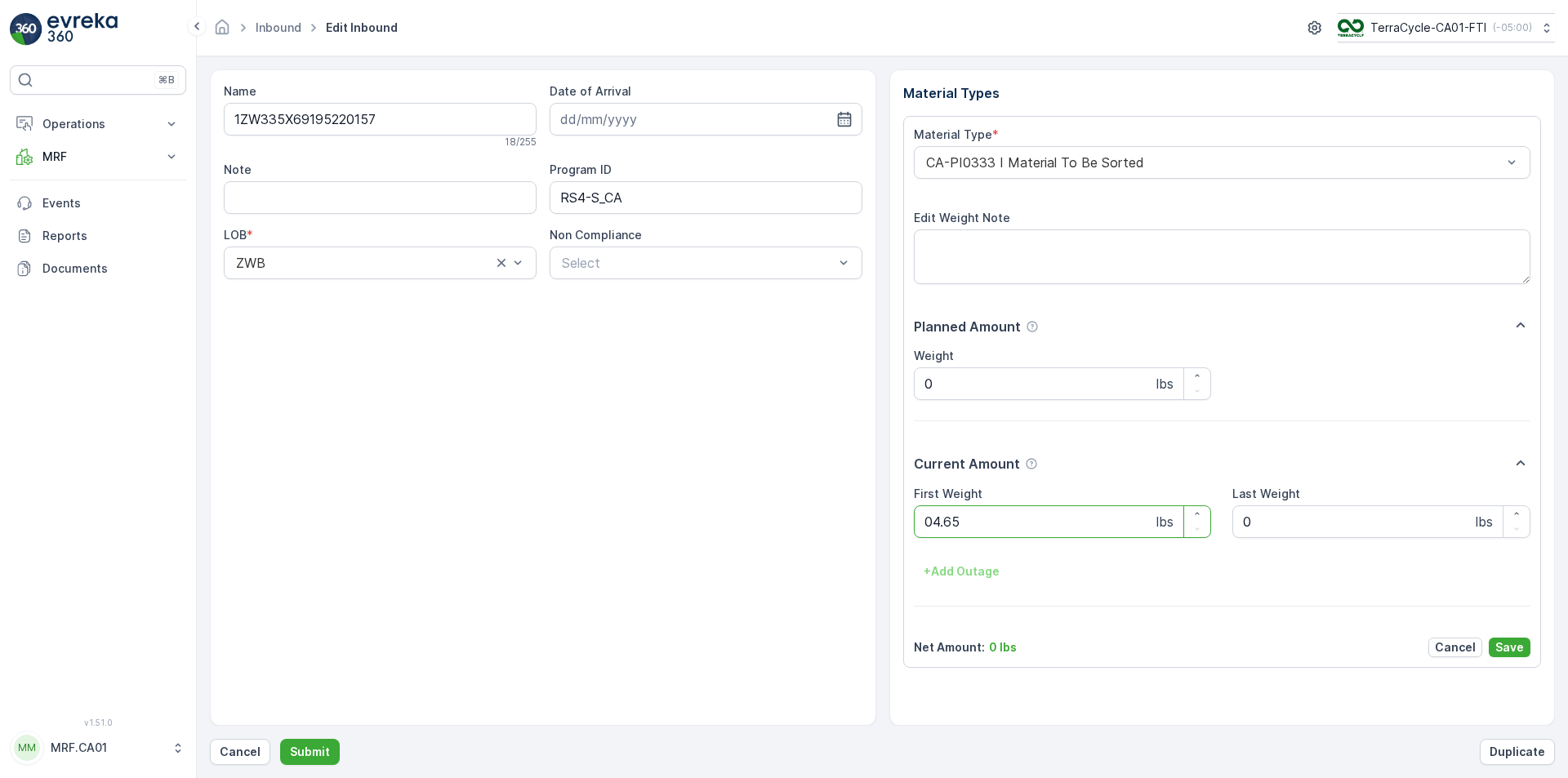
click at [281, 739] on button "Submit" at bounding box center [310, 753] width 60 height 26
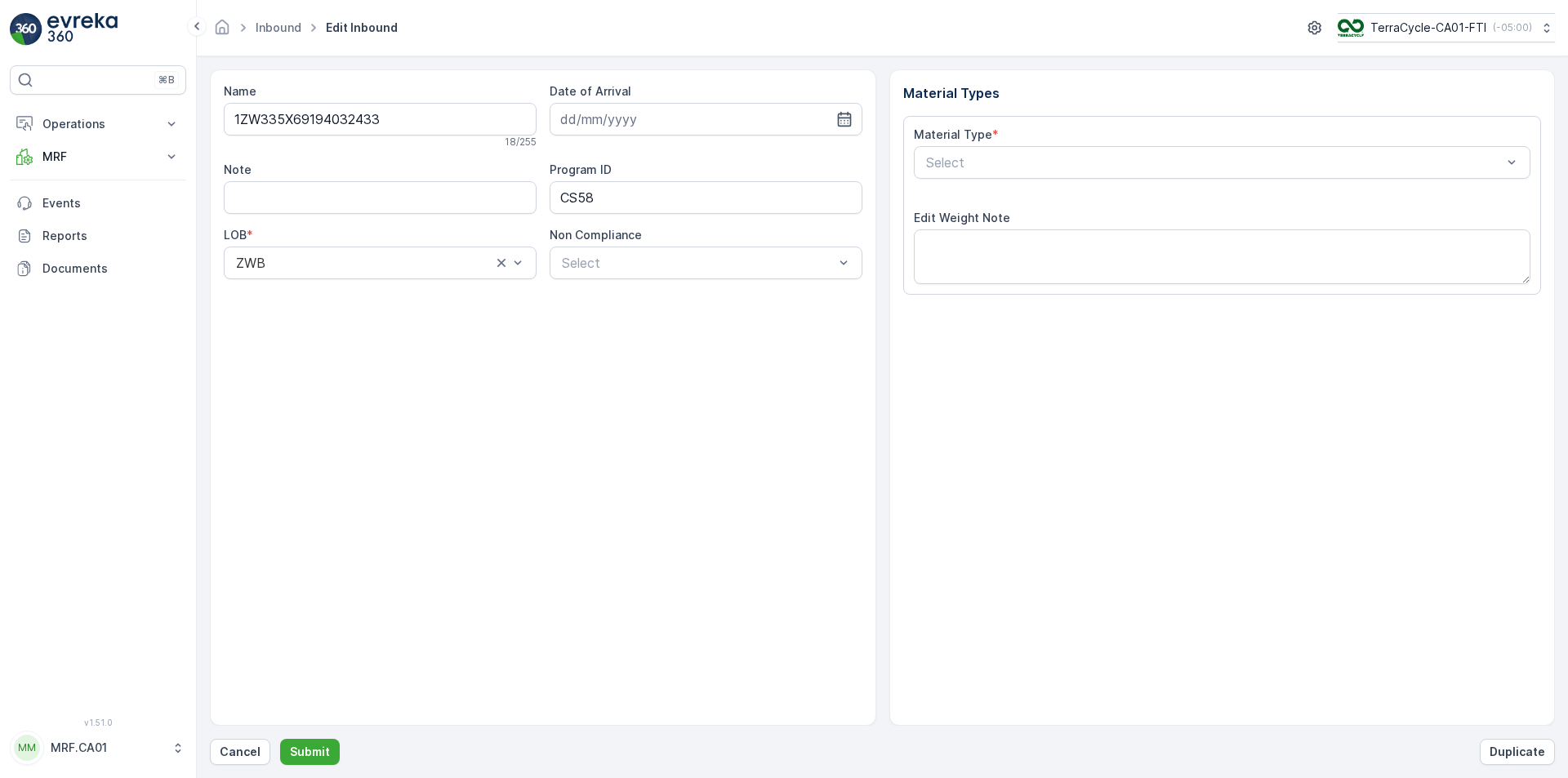
type input "15.04.2024"
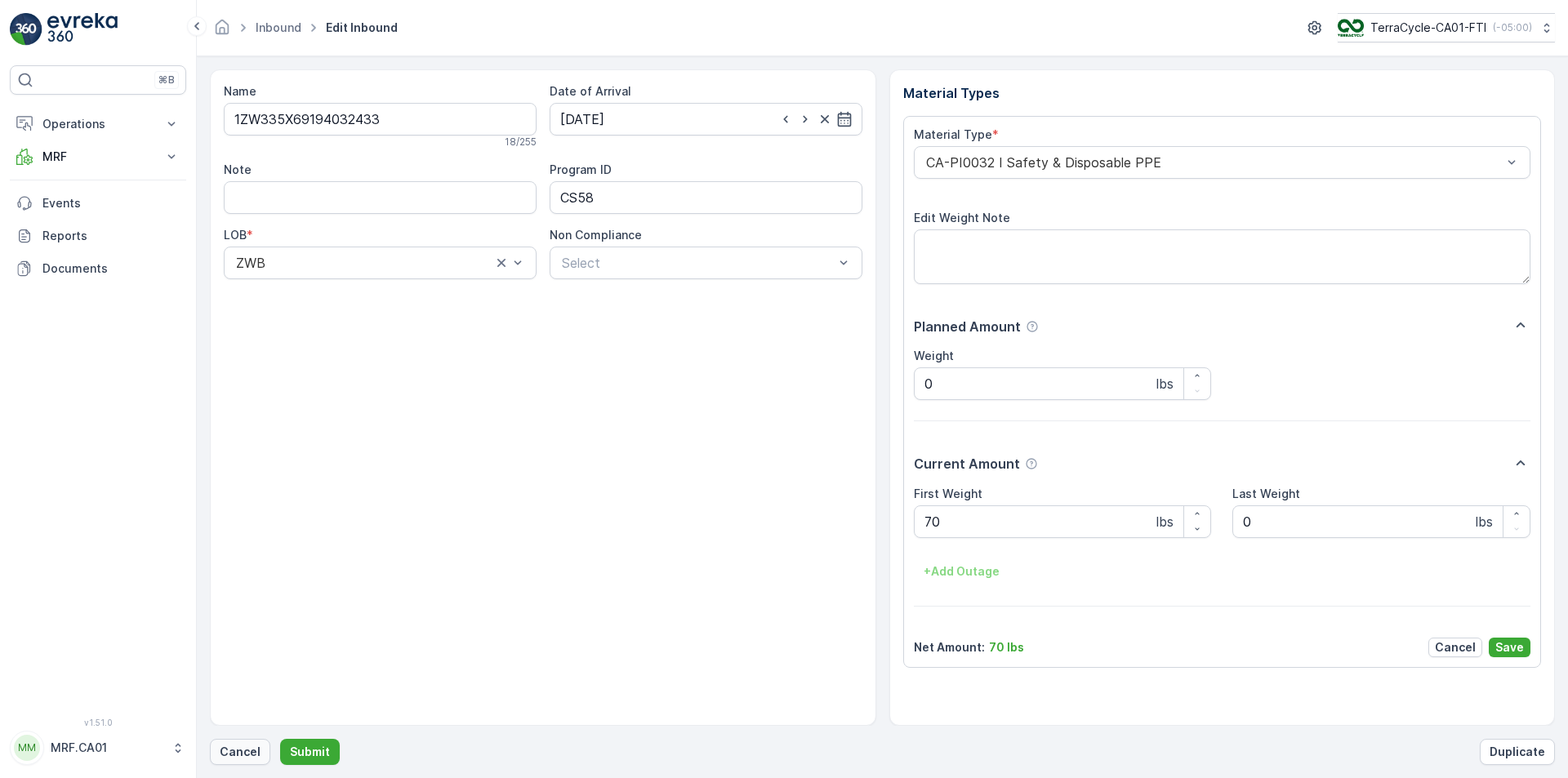
click at [224, 752] on p "Cancel" at bounding box center [240, 752] width 40 height 17
click at [281, 739] on button "Submit" at bounding box center [310, 753] width 60 height 26
type Weight "045"
click at [281, 739] on button "Submit" at bounding box center [310, 753] width 60 height 26
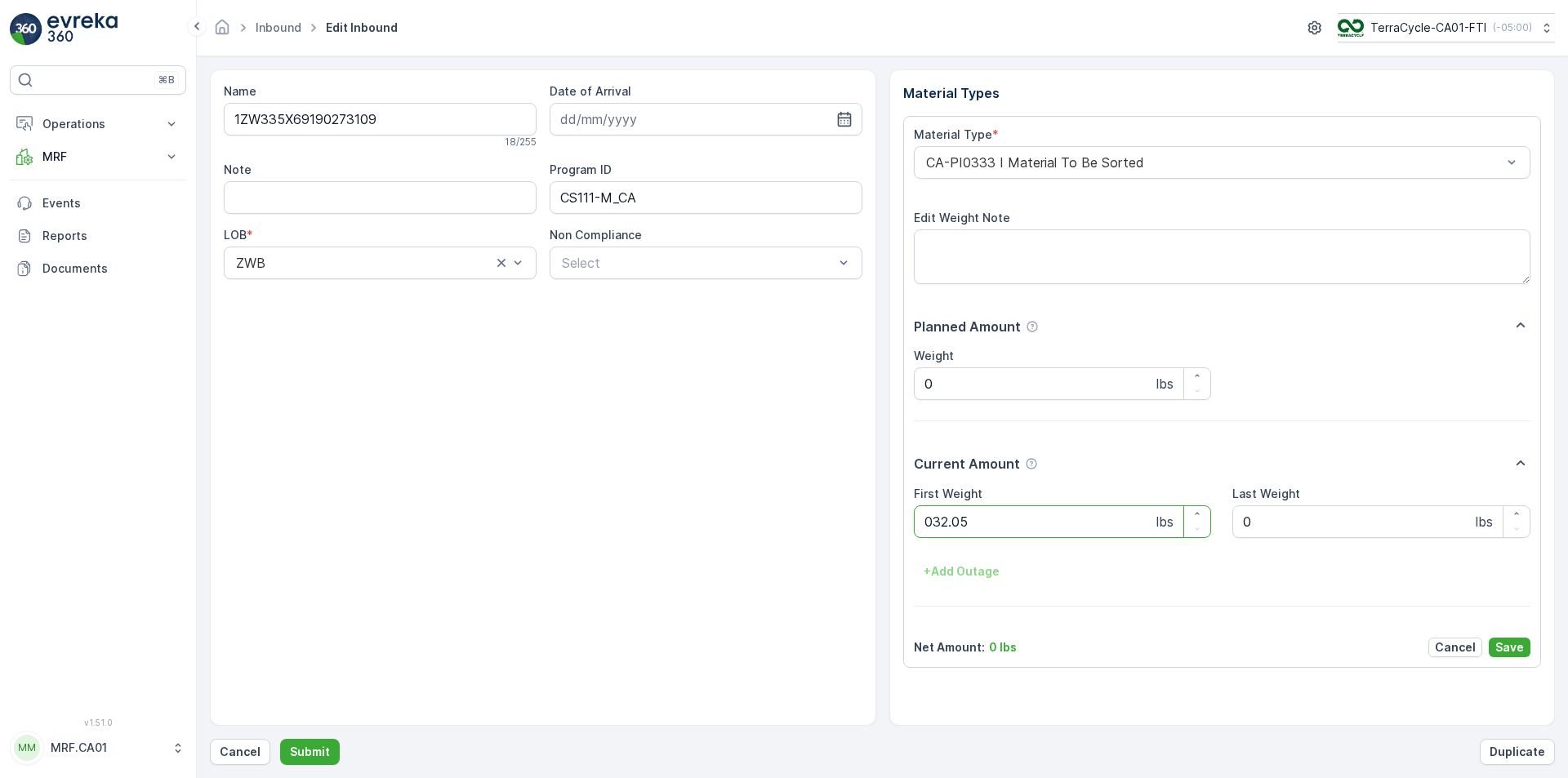
click at [281, 739] on button "Submit" at bounding box center [310, 753] width 60 height 26
type Weight "080"
click at [281, 739] on button "Submit" at bounding box center [310, 753] width 60 height 26
type Weight "046"
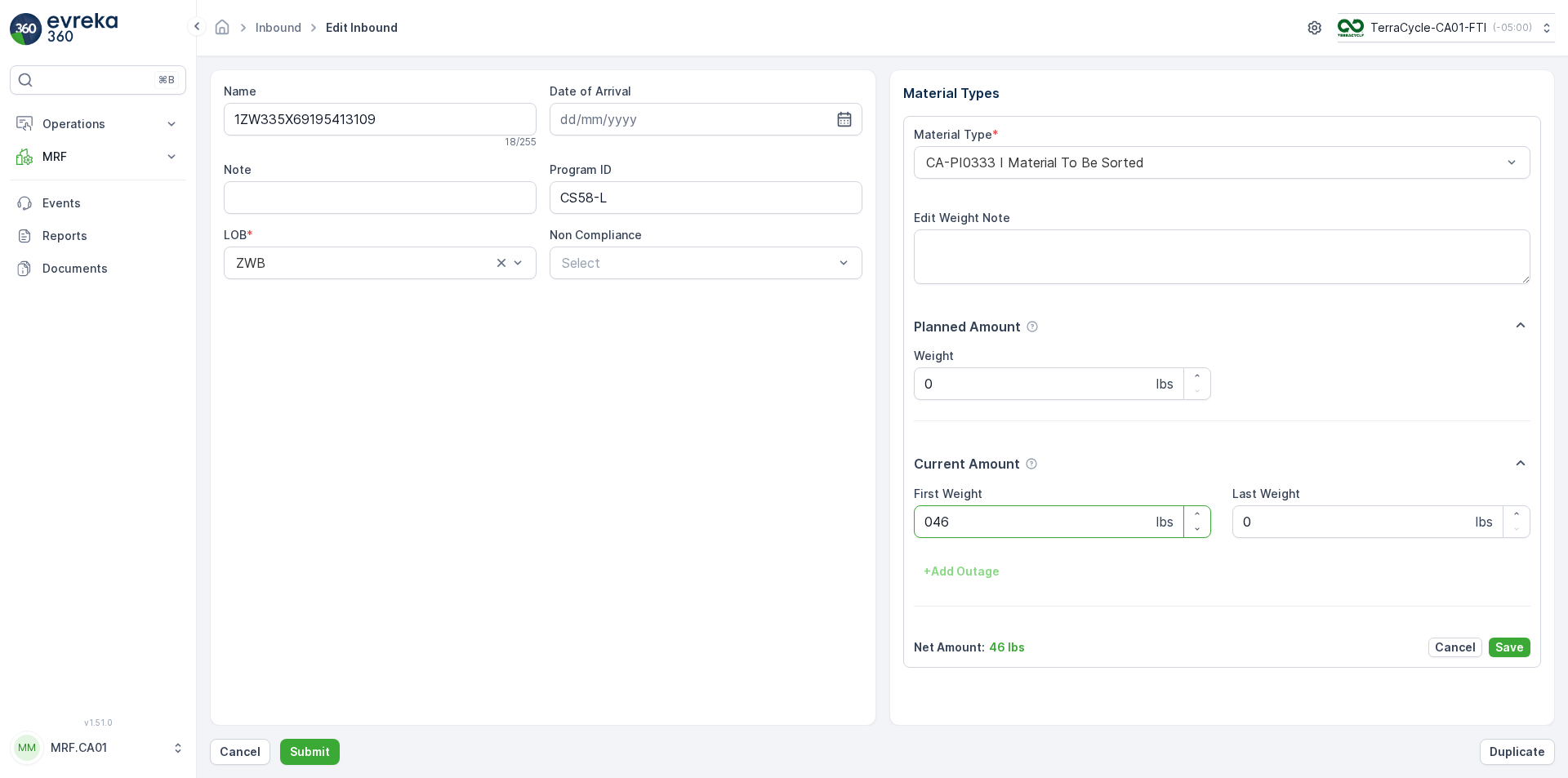
click at [281, 739] on button "Submit" at bounding box center [310, 753] width 60 height 26
type Weight "050"
click at [281, 739] on button "Submit" at bounding box center [310, 753] width 60 height 26
type Weight "021"
click at [281, 739] on button "Submit" at bounding box center [310, 753] width 60 height 26
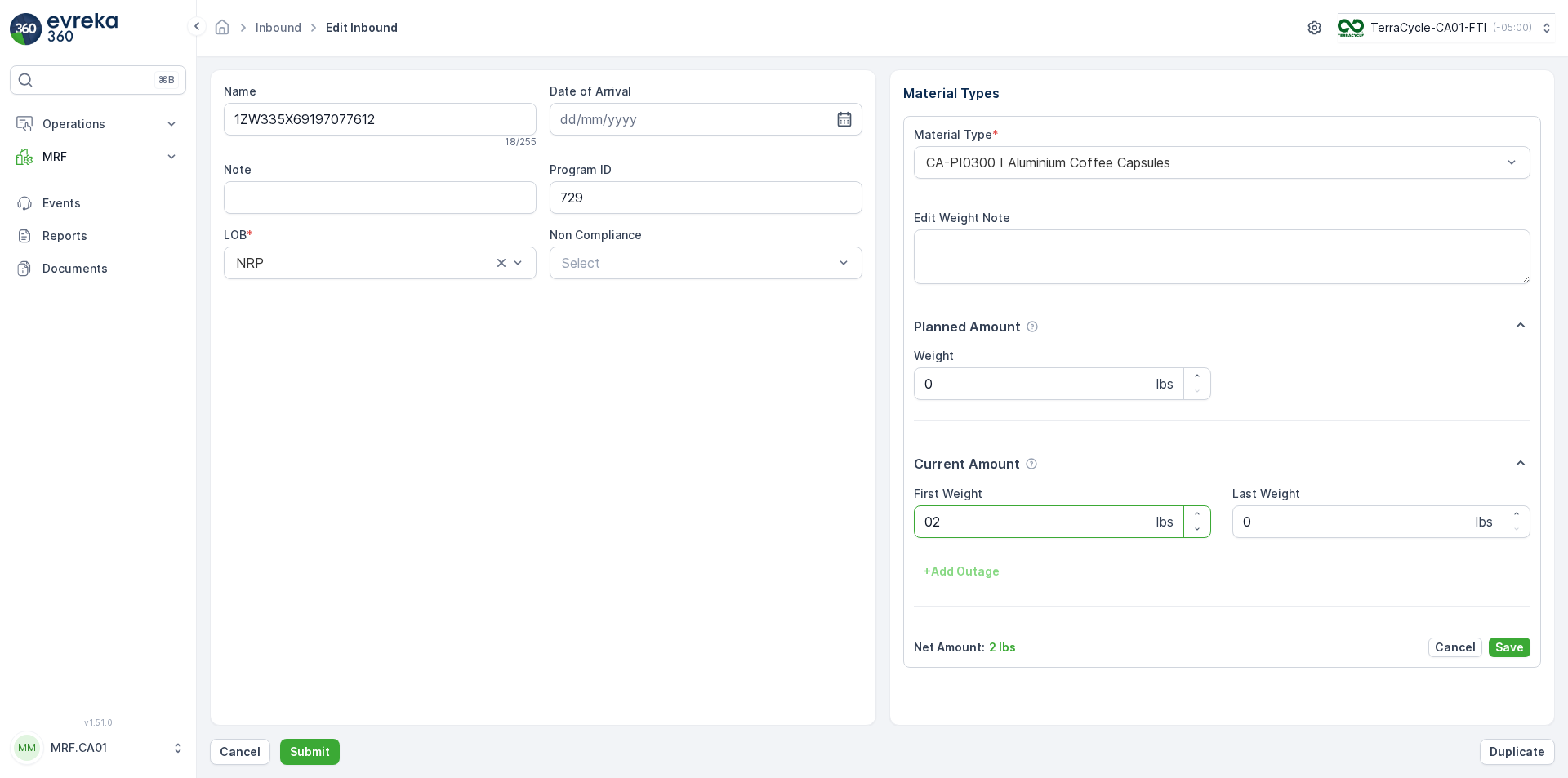
type Weight "028"
click at [281, 739] on button "Submit" at bounding box center [310, 753] width 60 height 26
type Weight "036"
click at [281, 739] on button "Submit" at bounding box center [310, 753] width 60 height 26
type Weight "040"
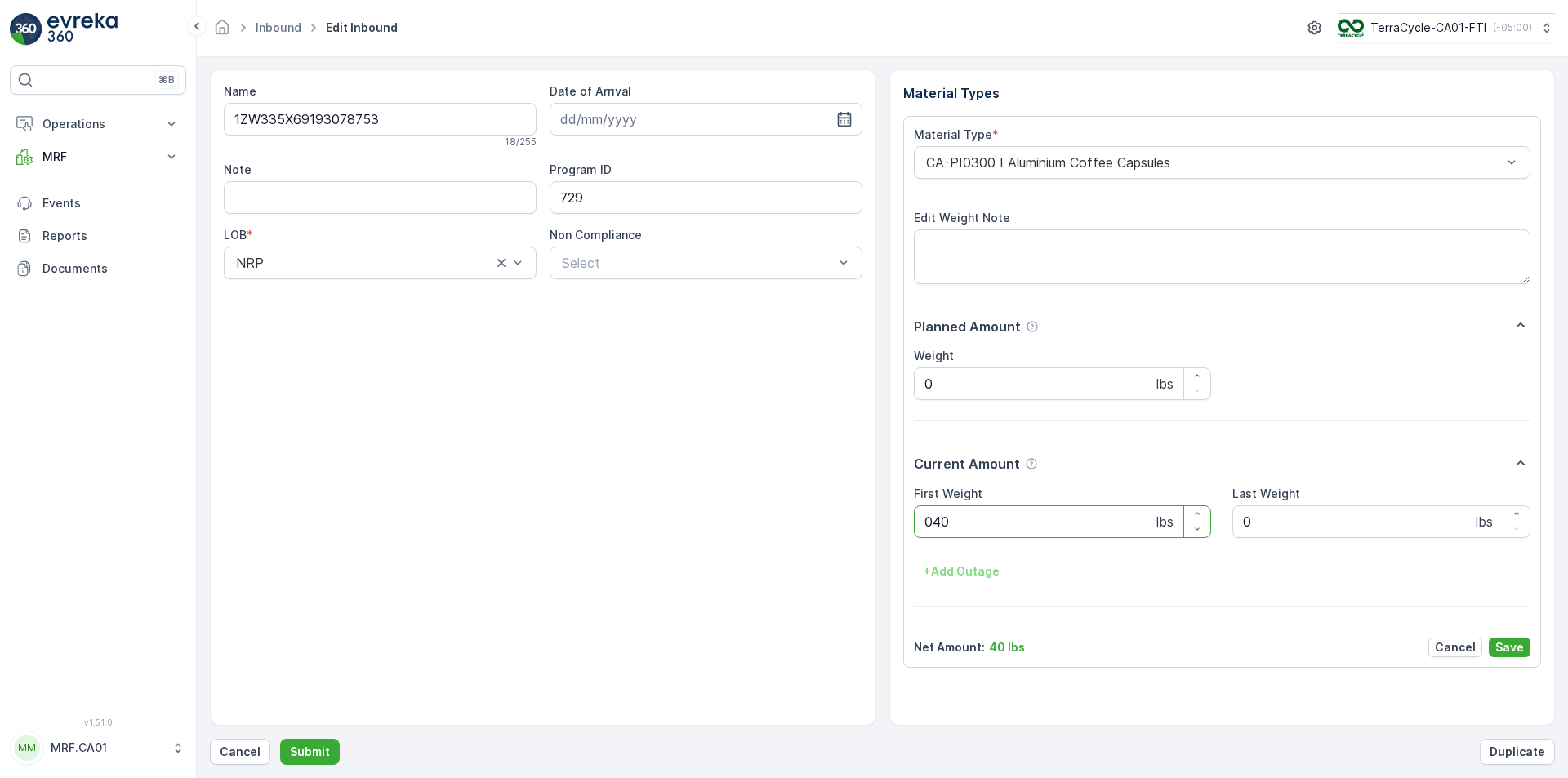
click at [281, 739] on button "Submit" at bounding box center [310, 753] width 60 height 26
type Weight "024"
click at [281, 739] on button "Submit" at bounding box center [310, 753] width 60 height 26
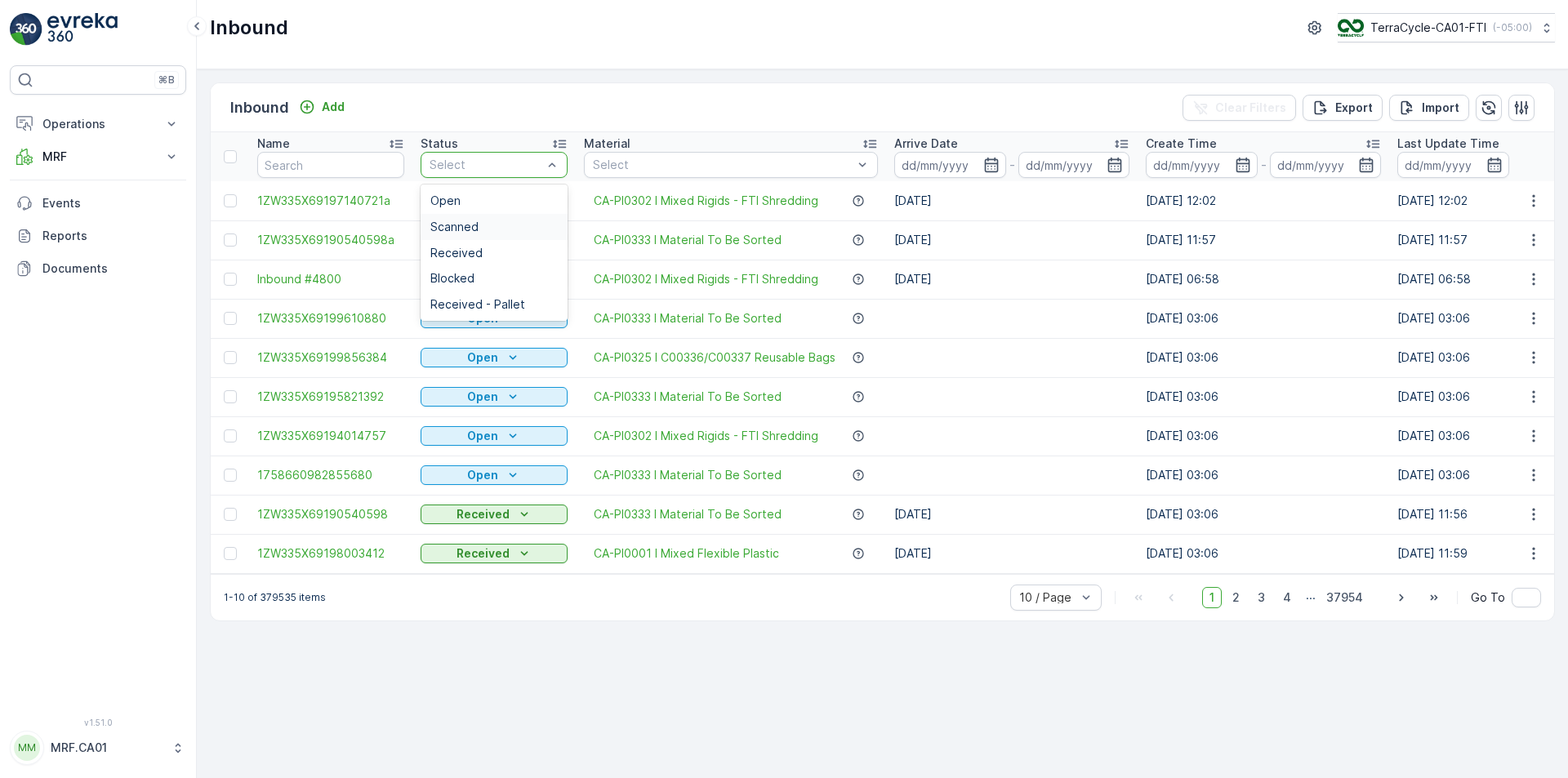
click at [515, 215] on div "Scanned" at bounding box center [493, 227] width 147 height 26
